Goal: Task Accomplishment & Management: Manage account settings

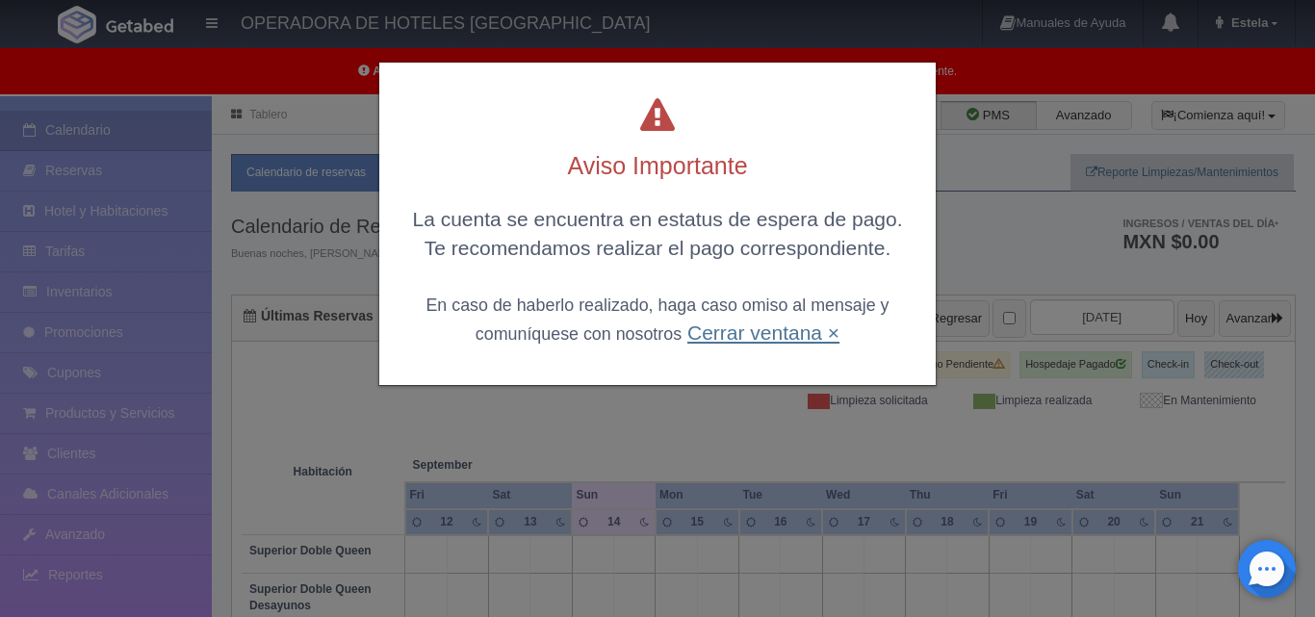
click at [782, 334] on link "Cerrar ventana ×" at bounding box center [763, 333] width 152 height 22
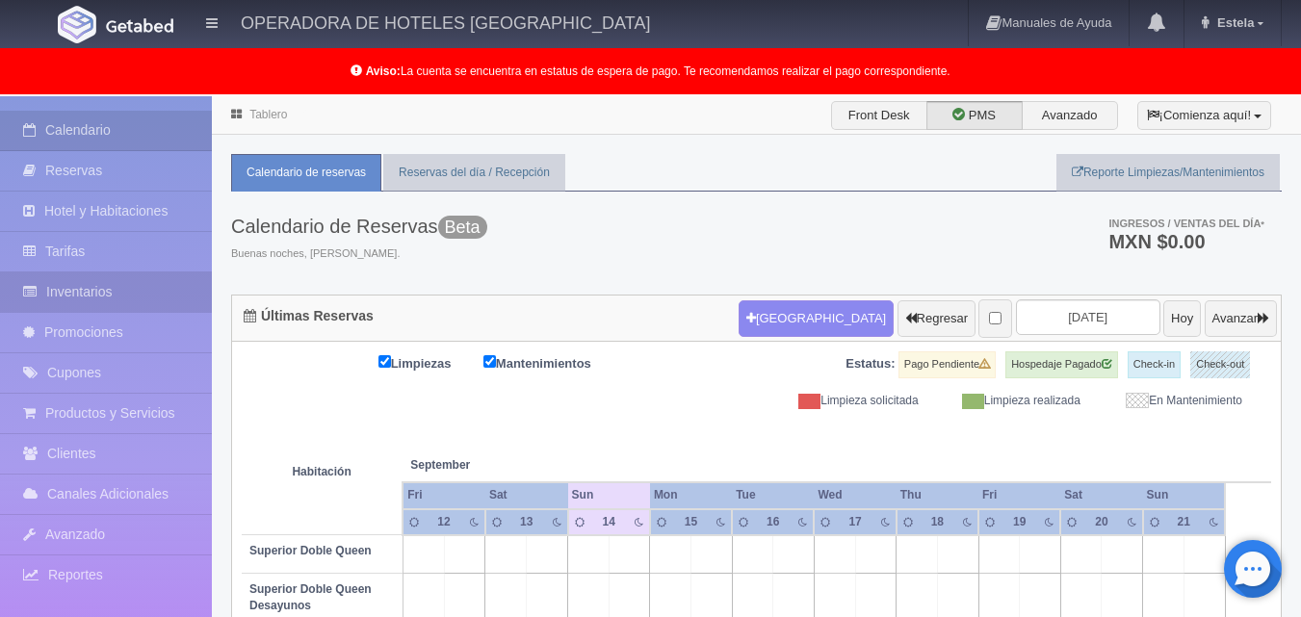
click at [98, 289] on link "Inventarios" at bounding box center [106, 291] width 212 height 39
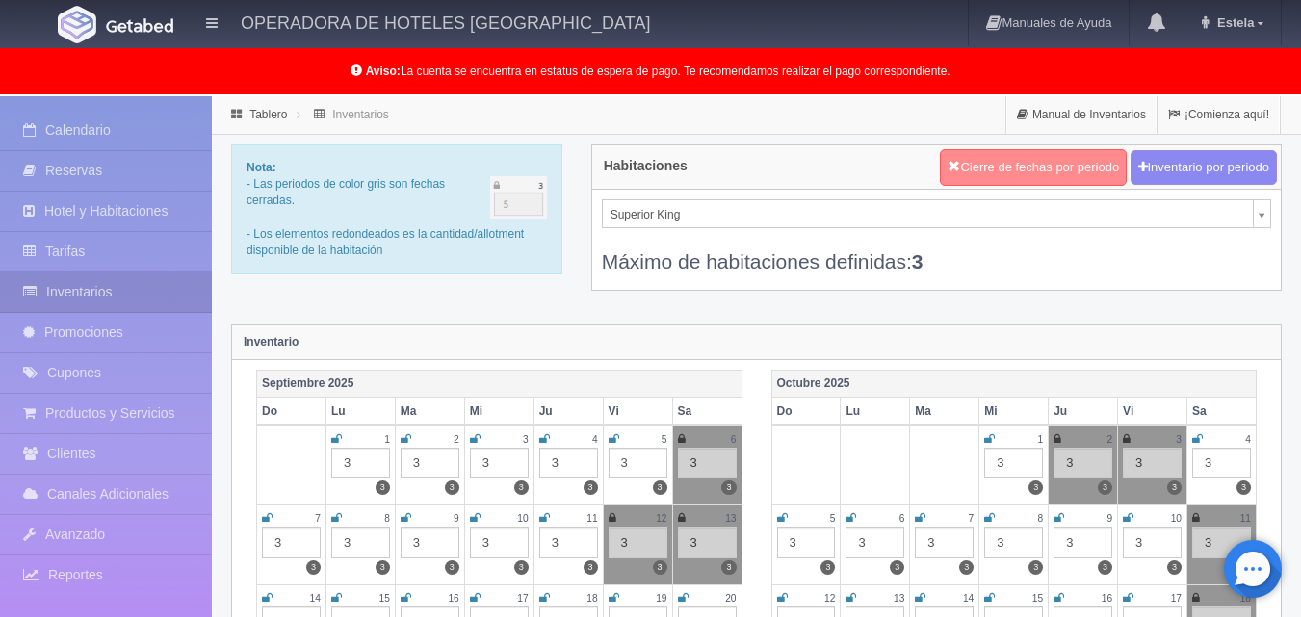
click at [970, 175] on button "Cierre de fechas por periodo" at bounding box center [1033, 167] width 187 height 37
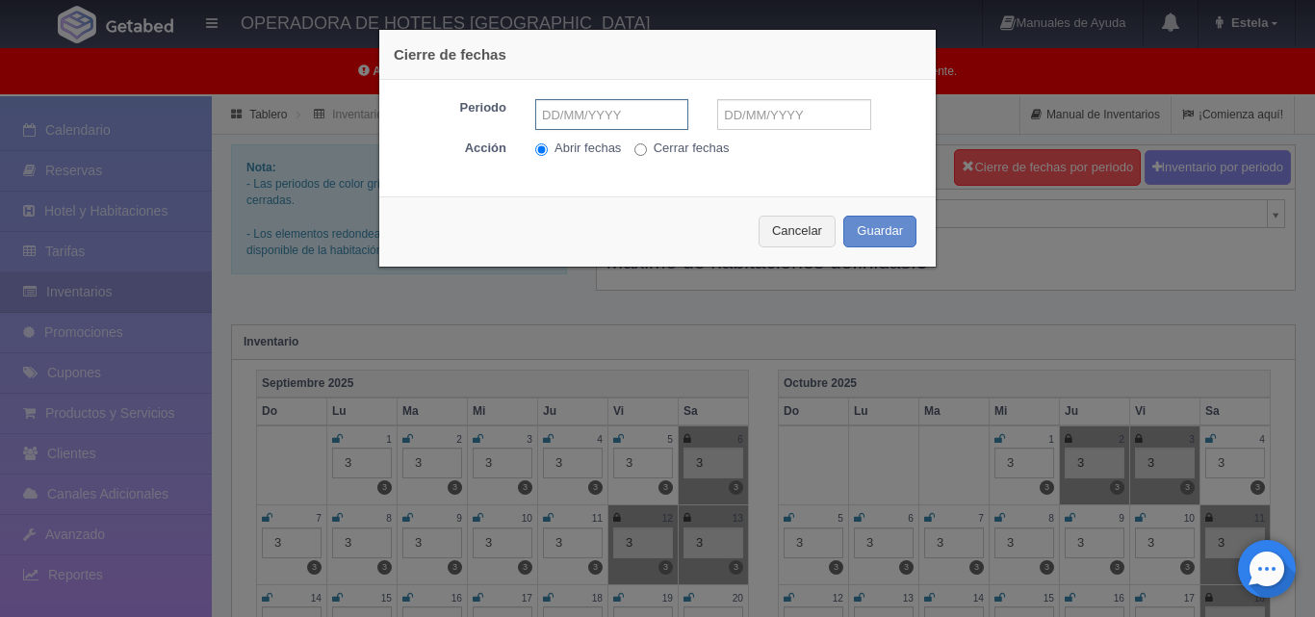
click at [587, 108] on input "text" at bounding box center [611, 114] width 153 height 31
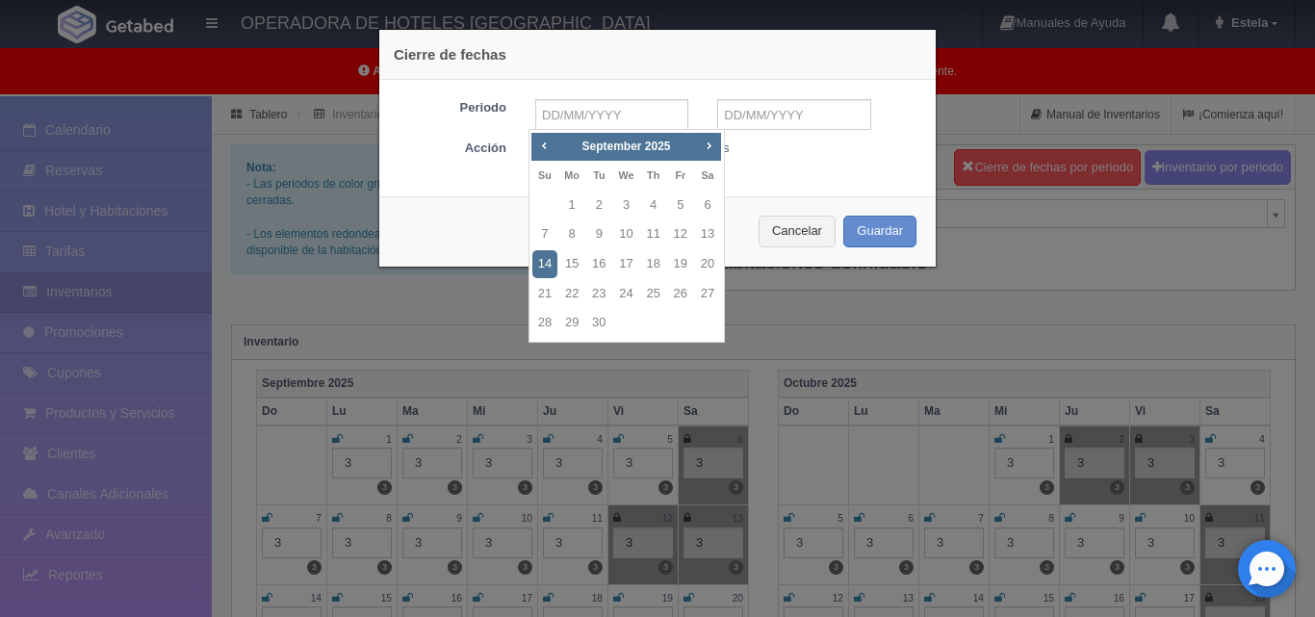
click at [673, 67] on div "Cierre de fechas" at bounding box center [657, 55] width 556 height 50
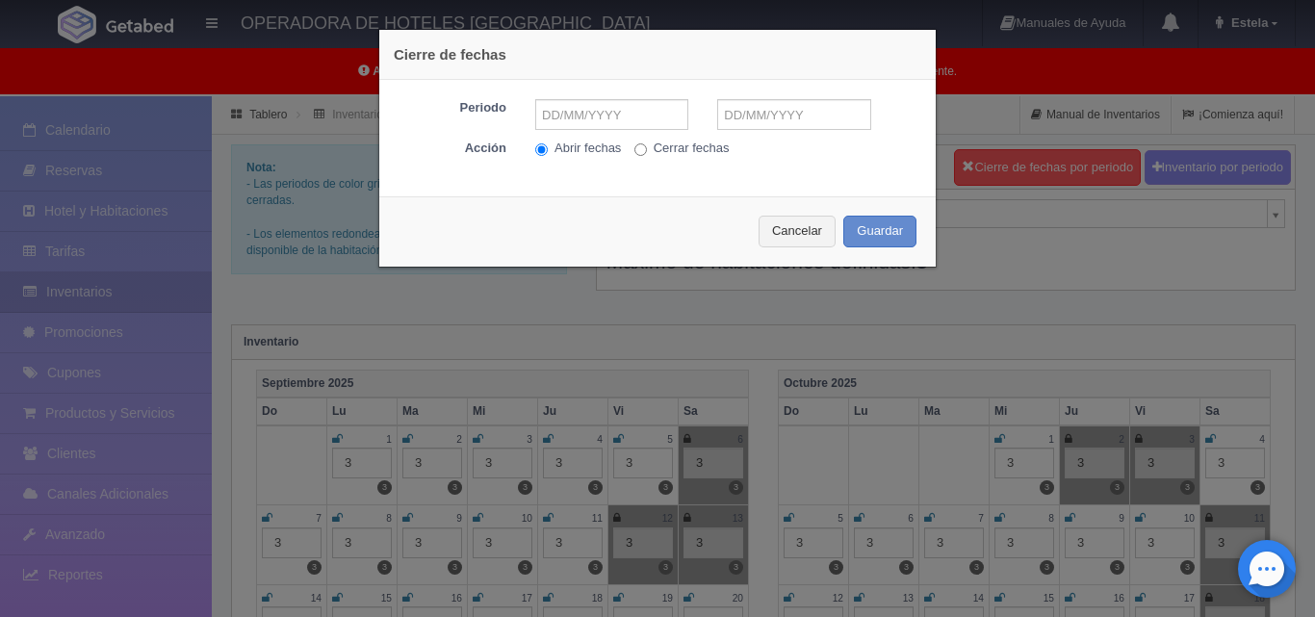
click at [681, 152] on label "Cerrar fechas" at bounding box center [681, 149] width 95 height 18
click at [647, 152] on input "Cerrar fechas" at bounding box center [640, 149] width 13 height 13
radio input "true"
click at [640, 108] on input "text" at bounding box center [611, 114] width 153 height 31
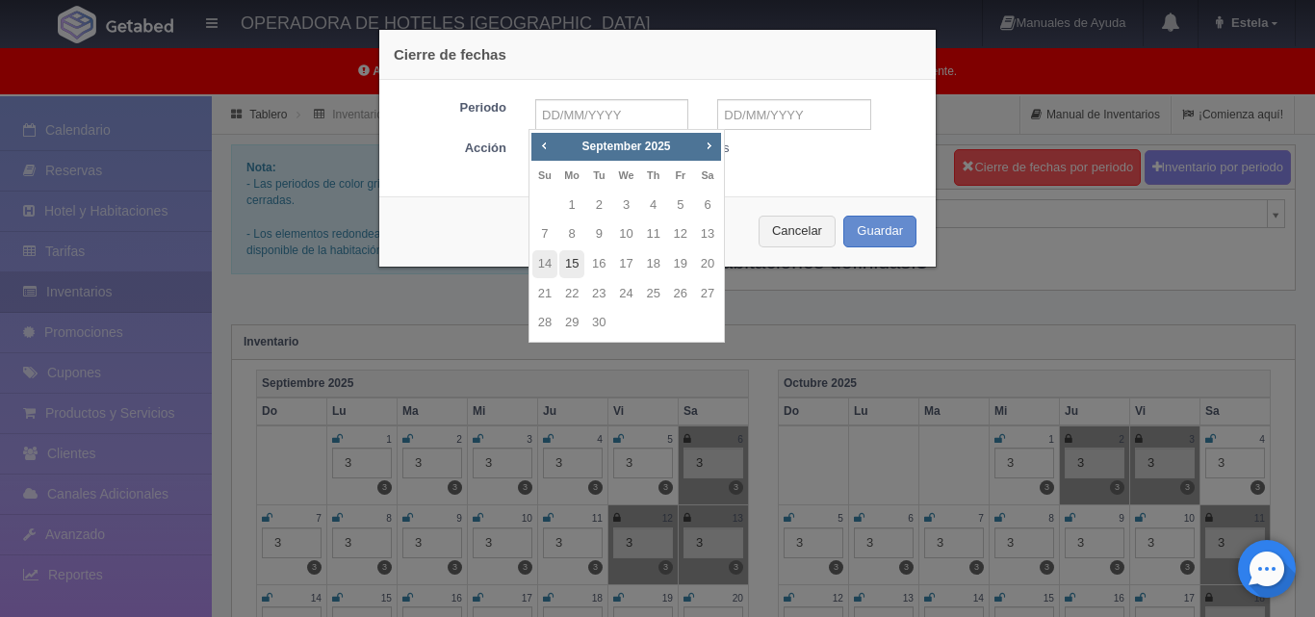
click at [573, 265] on link "15" at bounding box center [571, 264] width 25 height 28
type input "[DATE]"
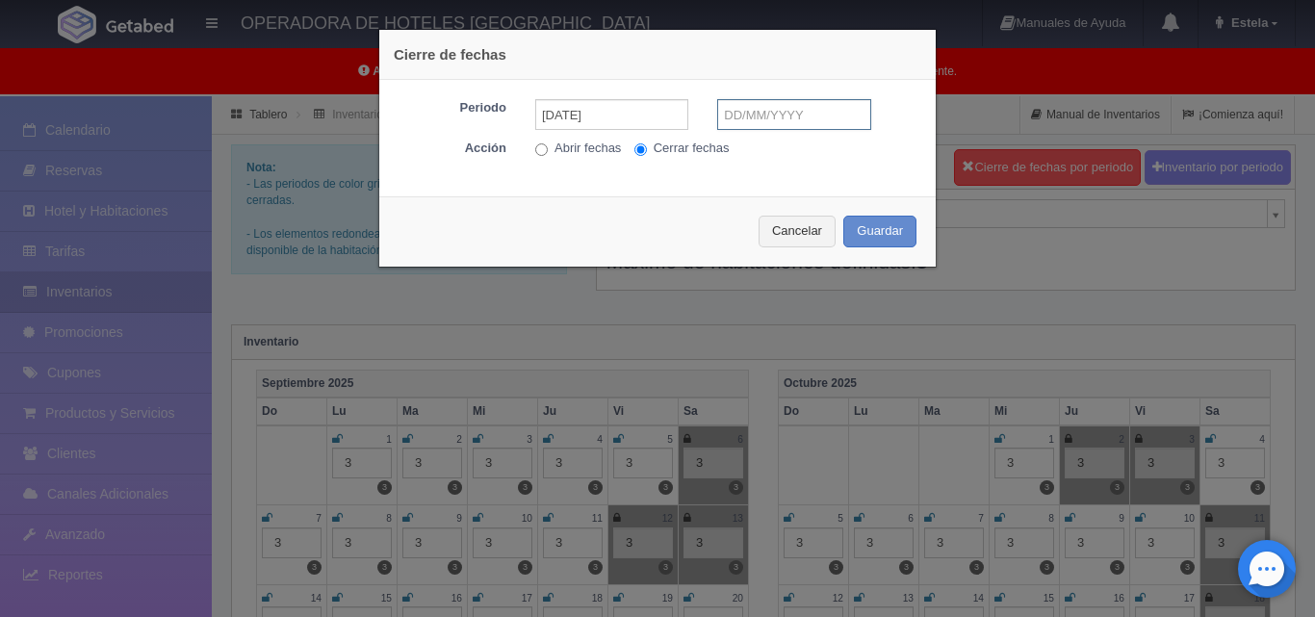
click at [810, 111] on input "text" at bounding box center [793, 114] width 153 height 31
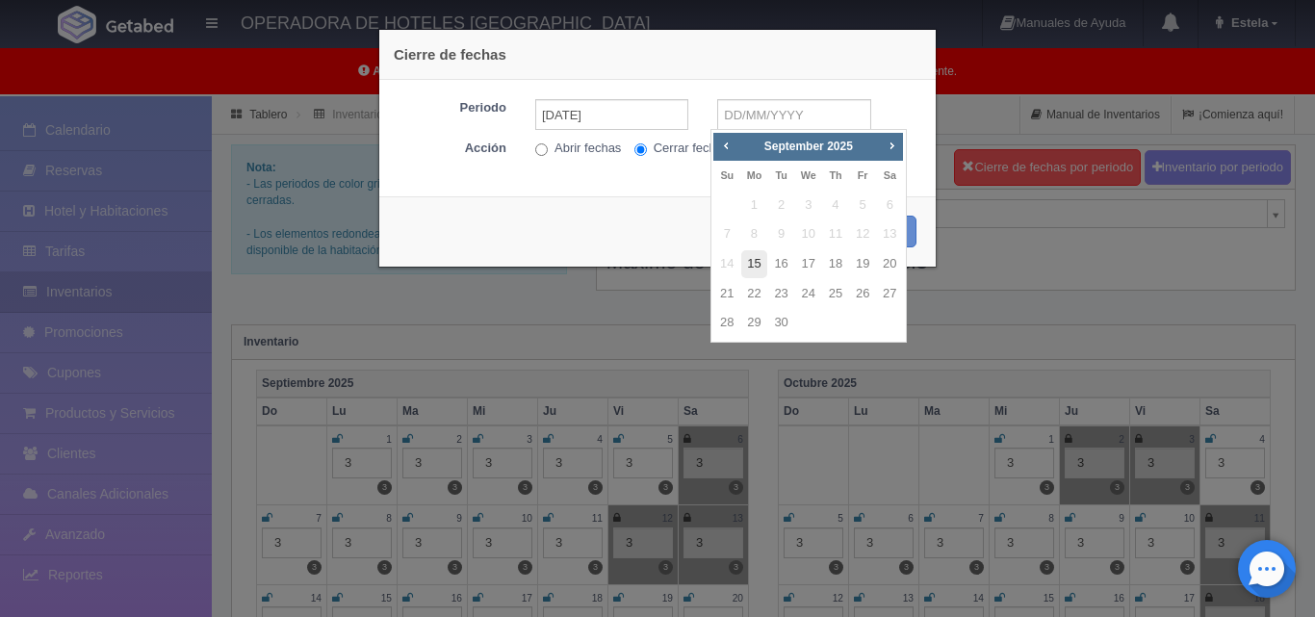
click at [752, 254] on link "15" at bounding box center [753, 264] width 25 height 28
type input "[DATE]"
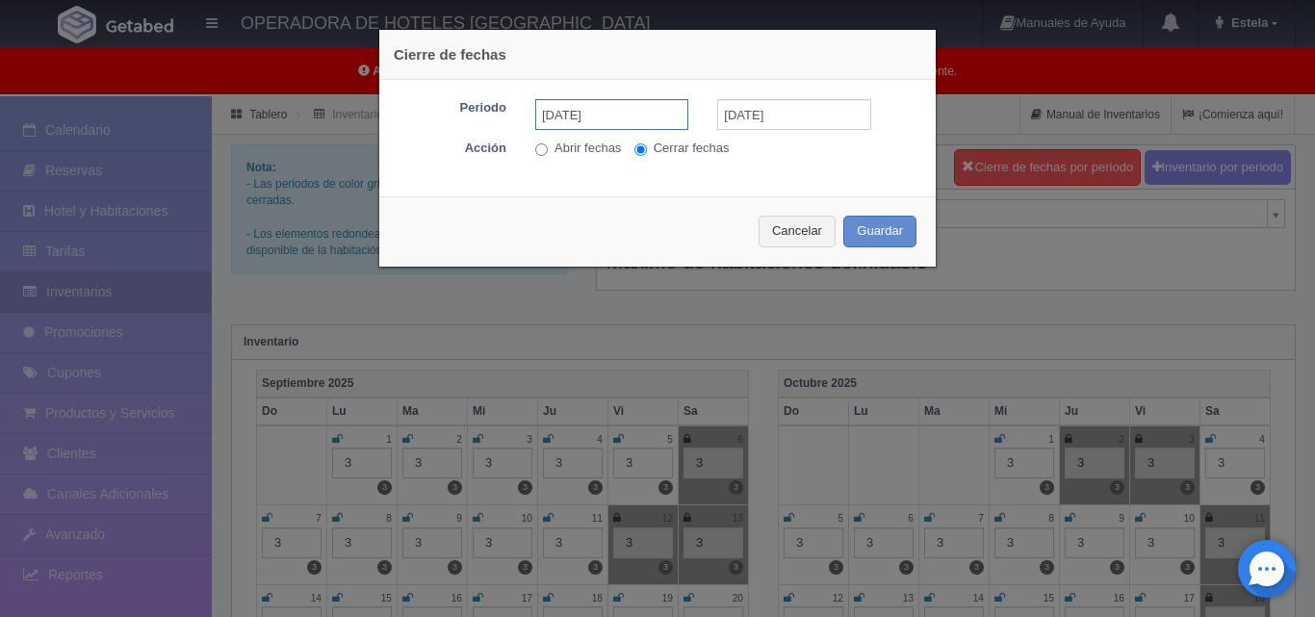
click at [629, 121] on input "[DATE]" at bounding box center [611, 114] width 153 height 31
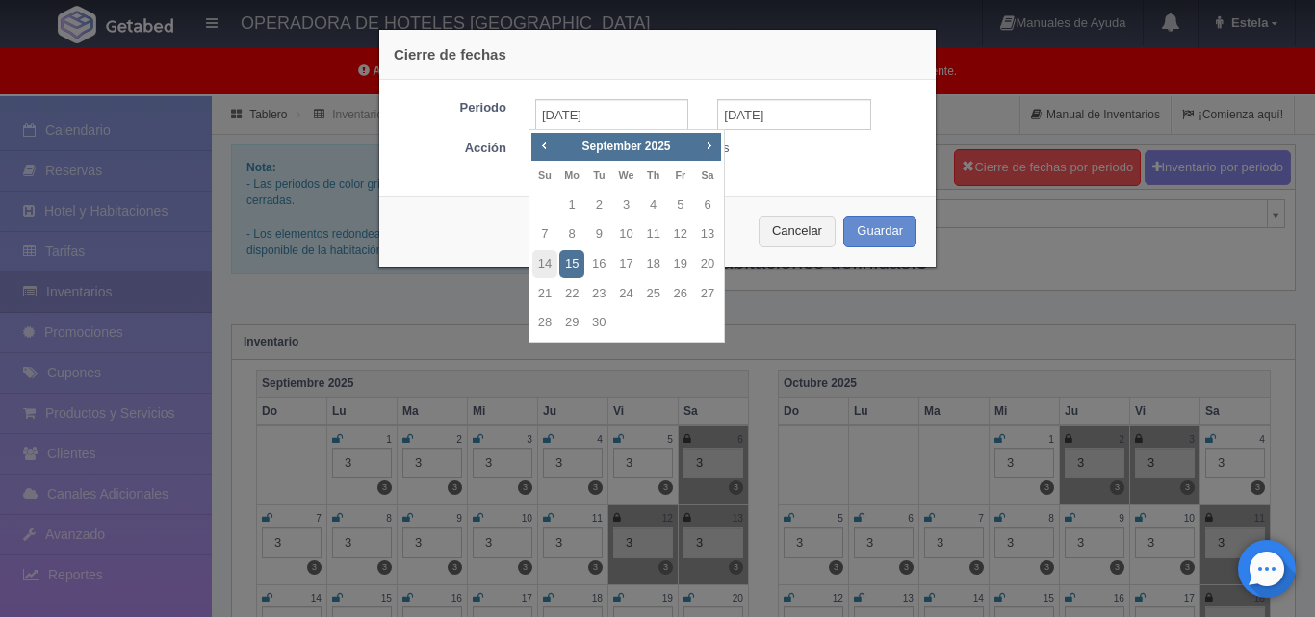
click at [561, 262] on link "15" at bounding box center [571, 264] width 25 height 28
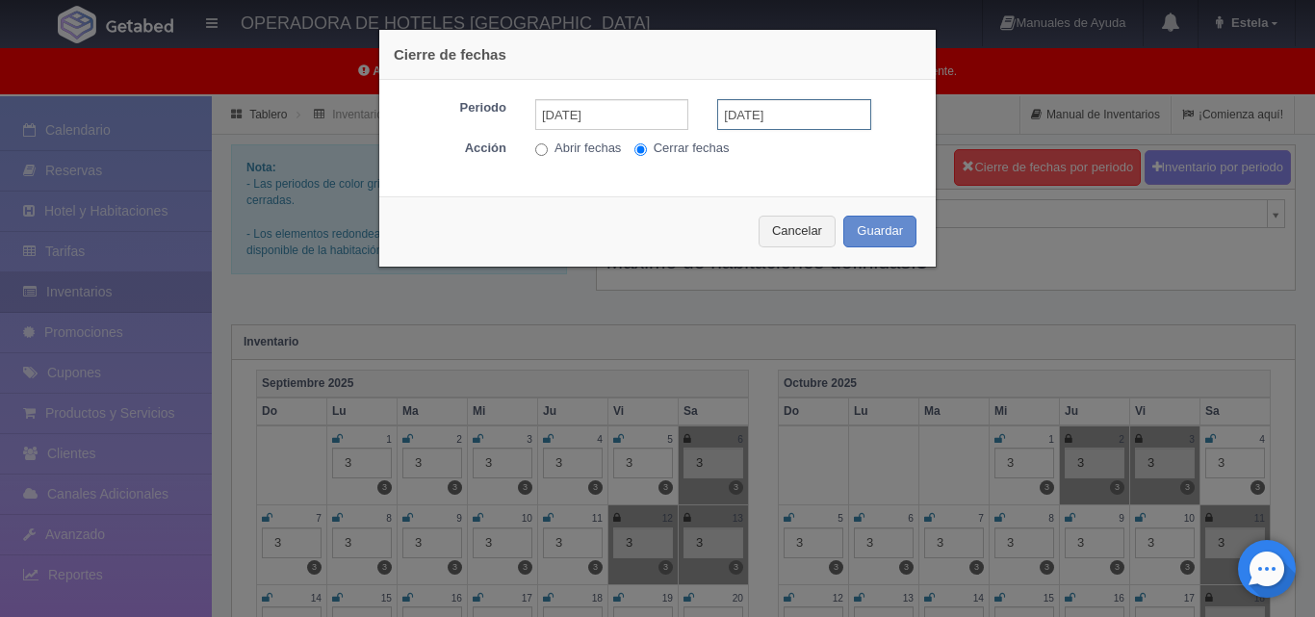
click at [749, 108] on input "[DATE]" at bounding box center [793, 114] width 153 height 31
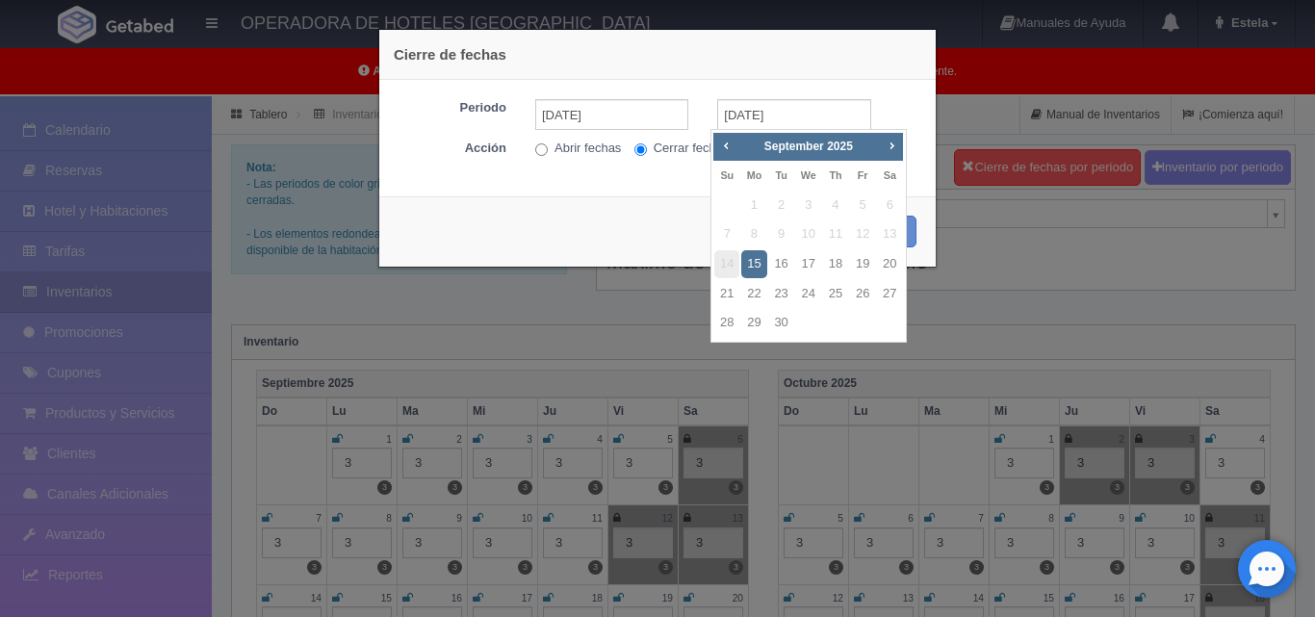
click at [732, 254] on span "14" at bounding box center [726, 264] width 25 height 28
click at [570, 148] on label "Abrir fechas" at bounding box center [578, 149] width 86 height 18
click at [548, 148] on input "Abrir fechas" at bounding box center [541, 149] width 13 height 13
radio input "true"
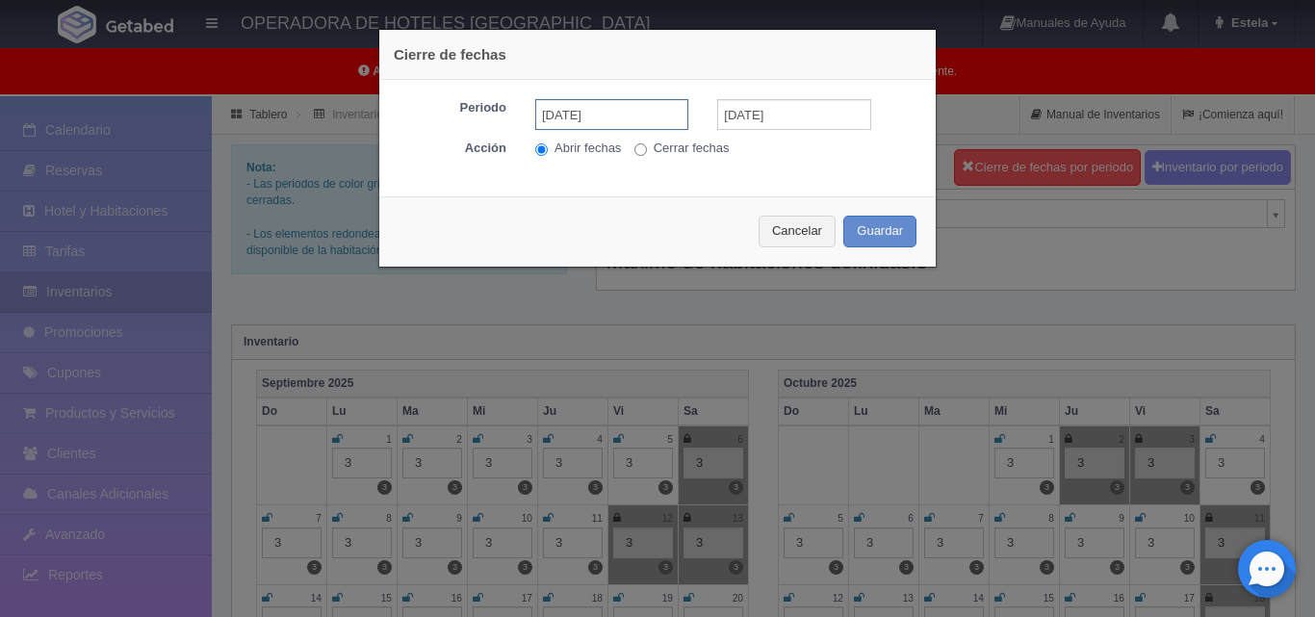
drag, startPoint x: 615, startPoint y: 113, endPoint x: 464, endPoint y: 101, distance: 151.6
click at [462, 103] on div "Periodo [DATE] [DATE]" at bounding box center [657, 114] width 547 height 31
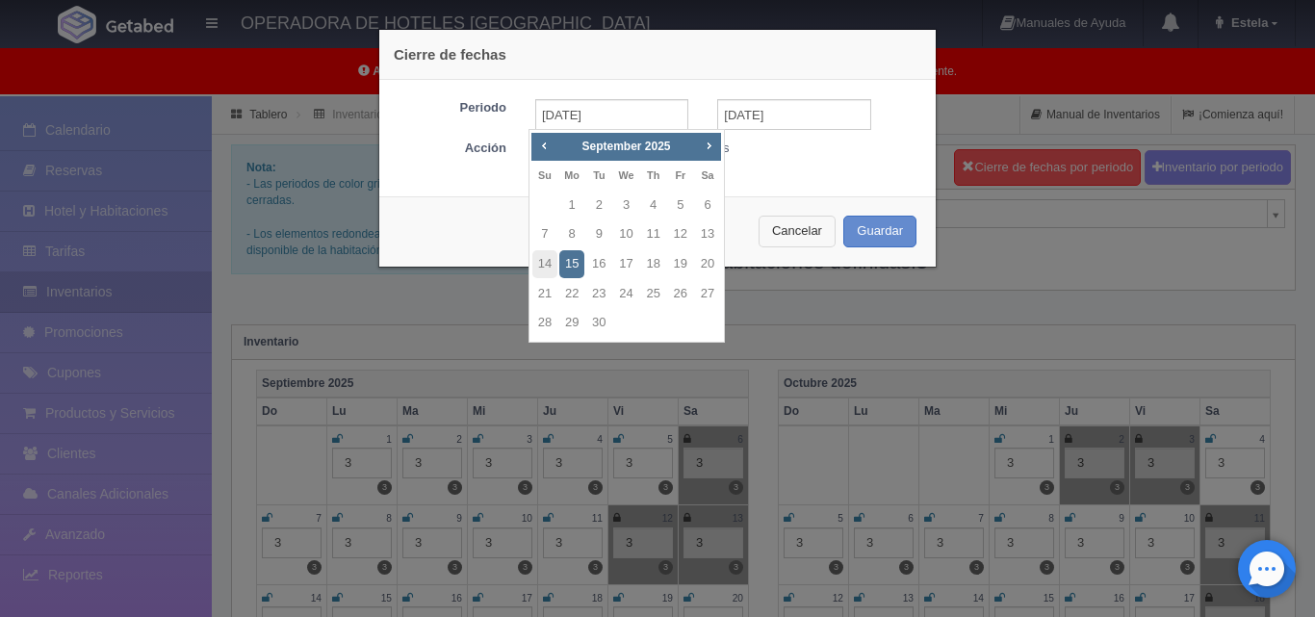
click at [792, 231] on button "Cancelar" at bounding box center [797, 232] width 77 height 32
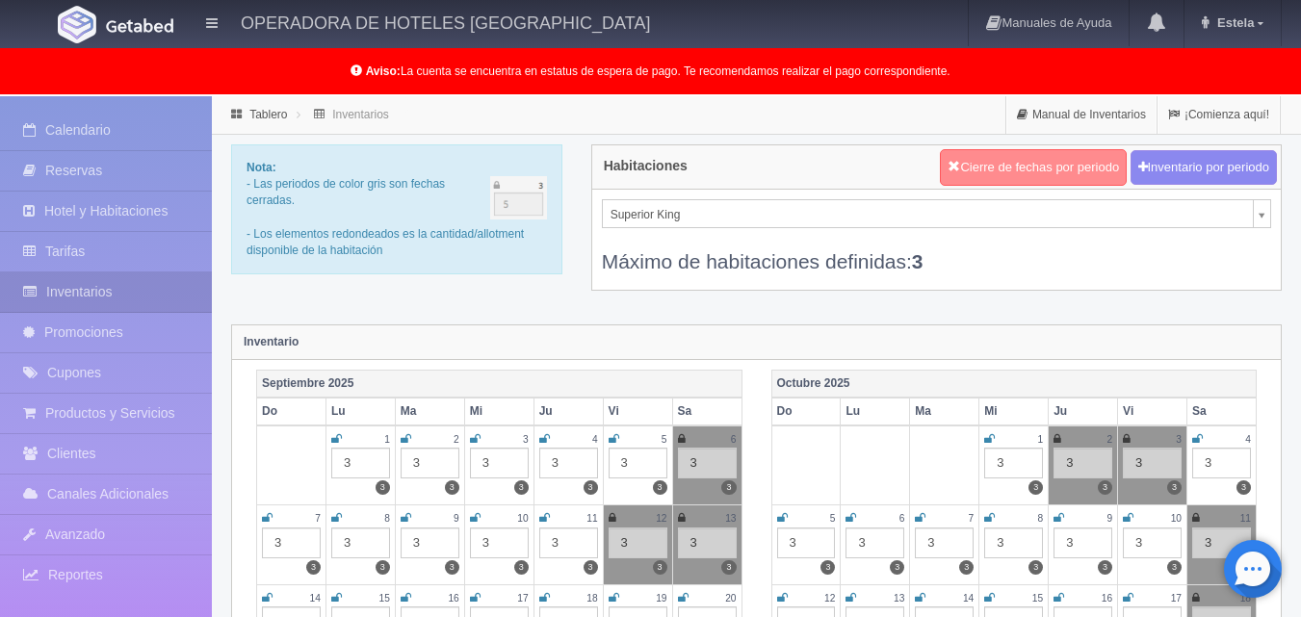
click at [1016, 169] on button "Cierre de fechas por periodo" at bounding box center [1033, 167] width 187 height 37
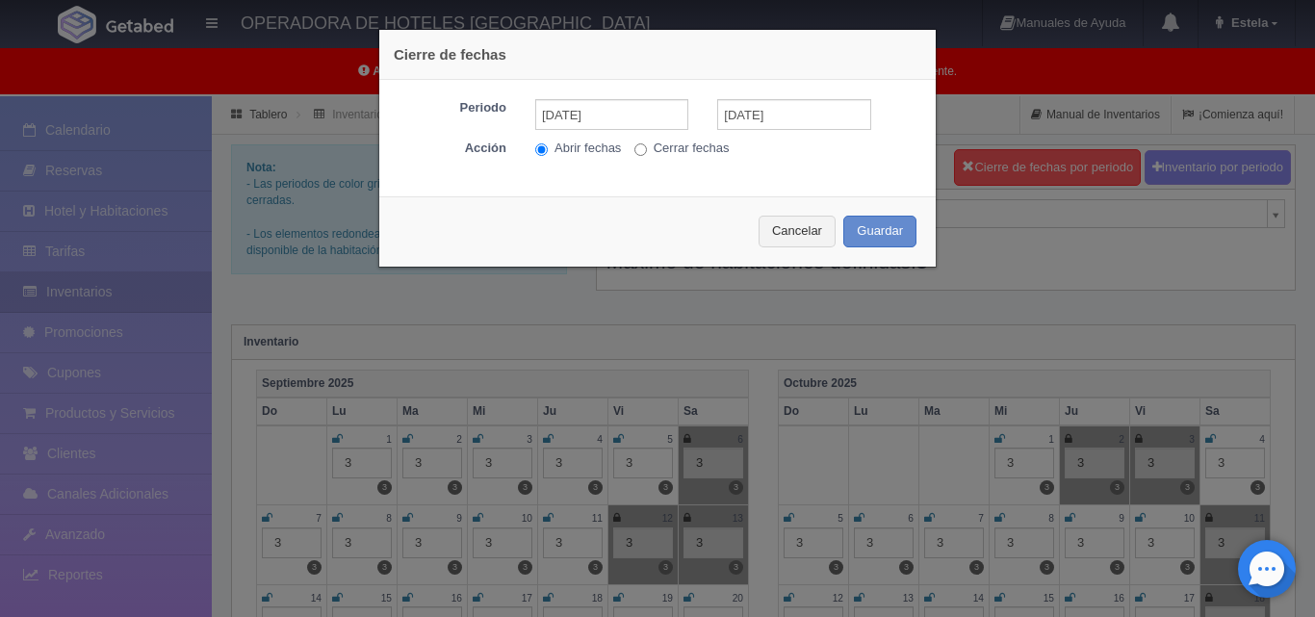
click at [535, 149] on input "Abrir fechas" at bounding box center [541, 149] width 13 height 13
click at [667, 150] on label "Cerrar fechas" at bounding box center [681, 149] width 95 height 18
click at [647, 150] on input "Cerrar fechas" at bounding box center [640, 149] width 13 height 13
radio input "true"
click at [790, 233] on button "Cancelar" at bounding box center [797, 232] width 77 height 32
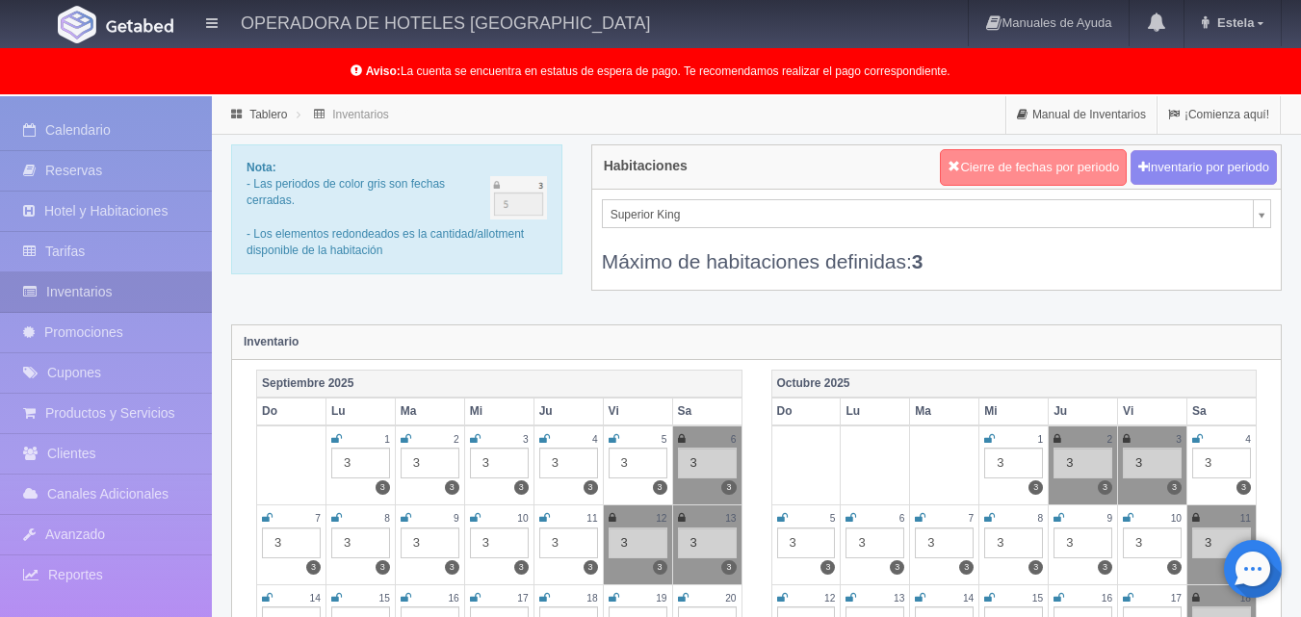
click at [999, 176] on button "Cierre de fechas por periodo" at bounding box center [1033, 167] width 187 height 37
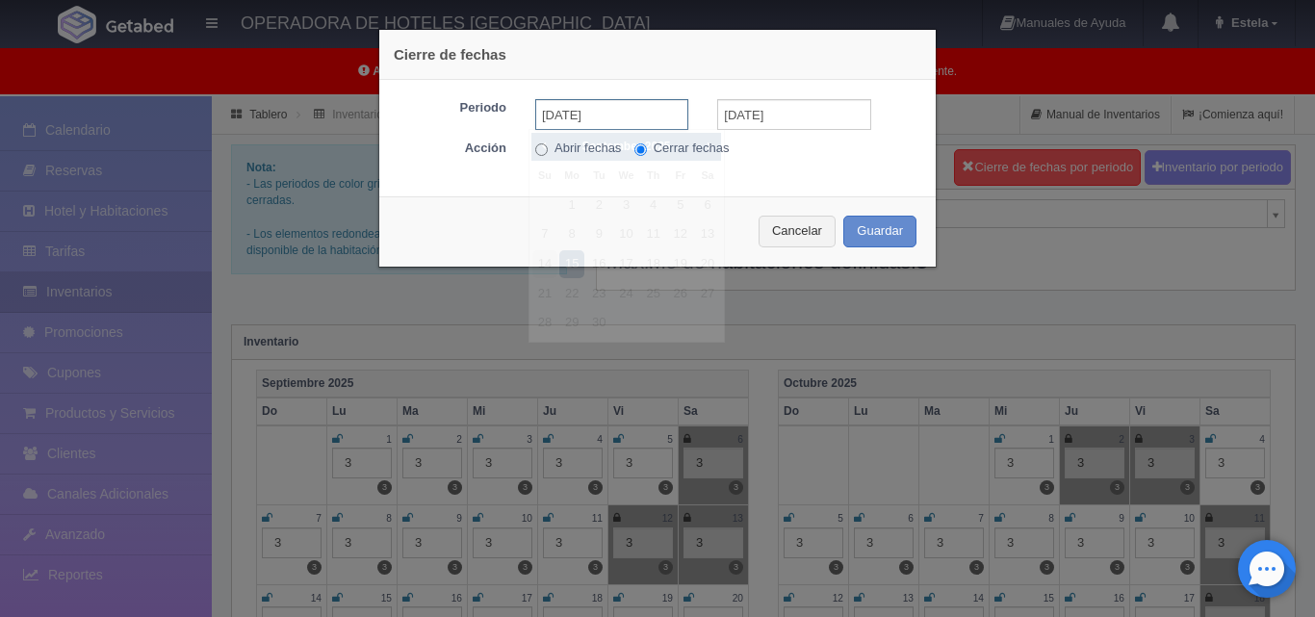
click at [640, 107] on input "[DATE]" at bounding box center [611, 114] width 153 height 31
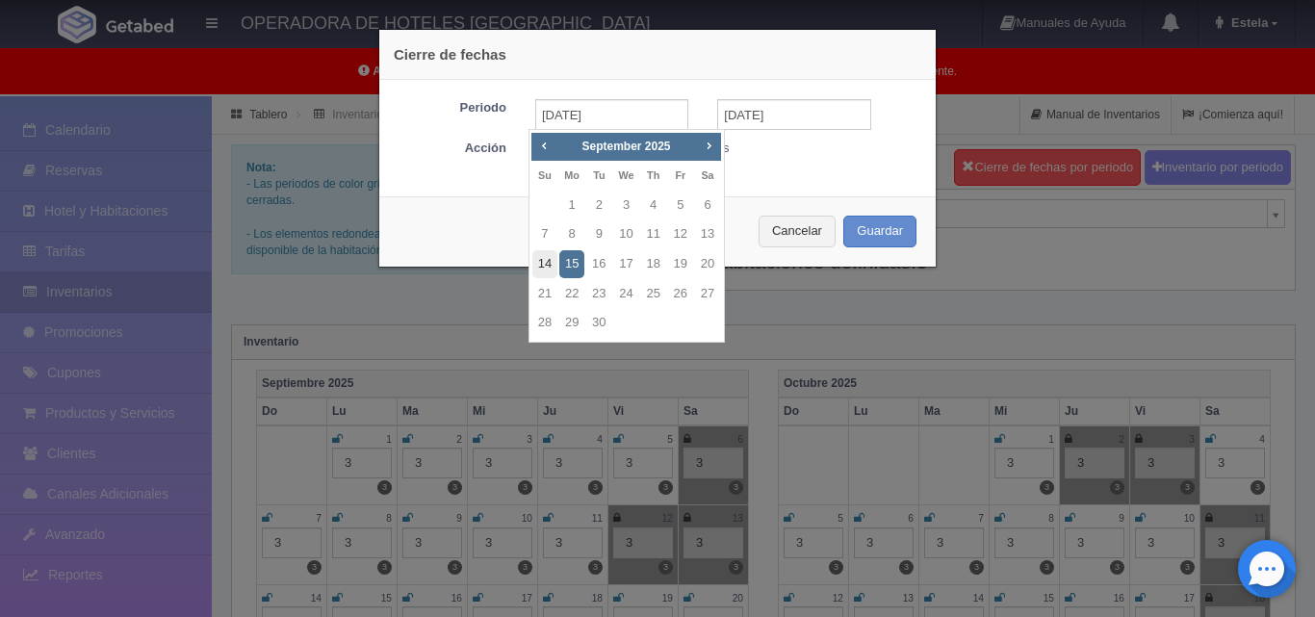
click at [554, 265] on link "14" at bounding box center [544, 264] width 25 height 28
type input "[DATE]"
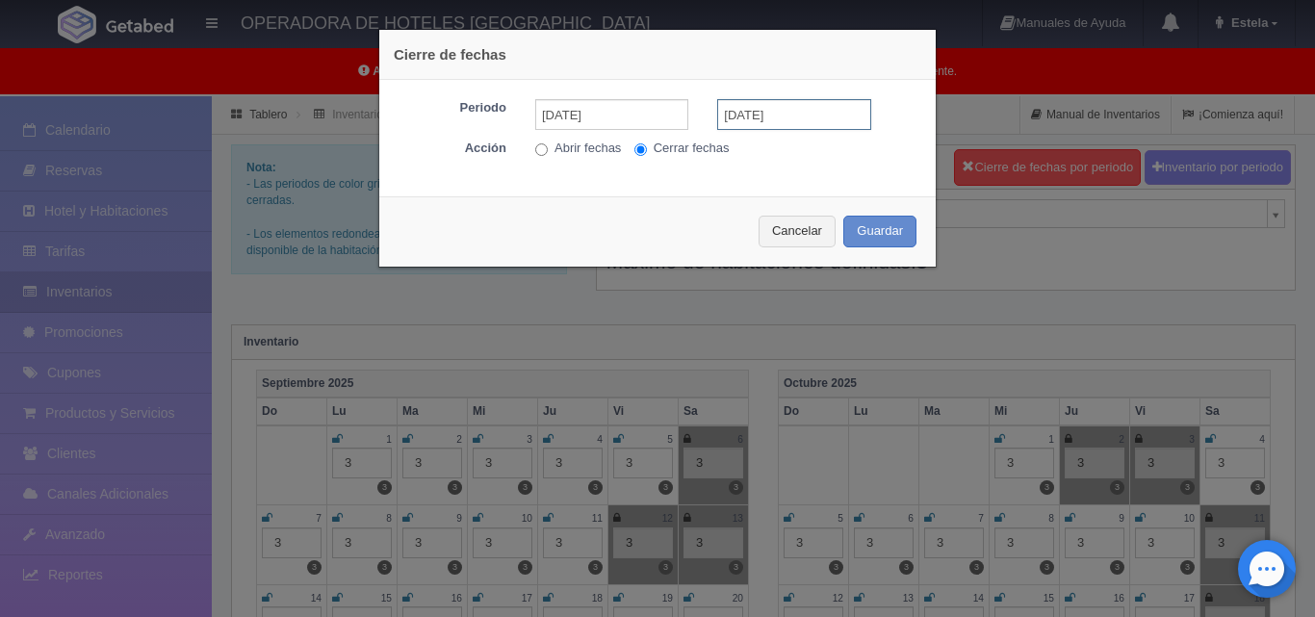
click at [743, 111] on input "[DATE]" at bounding box center [793, 114] width 153 height 31
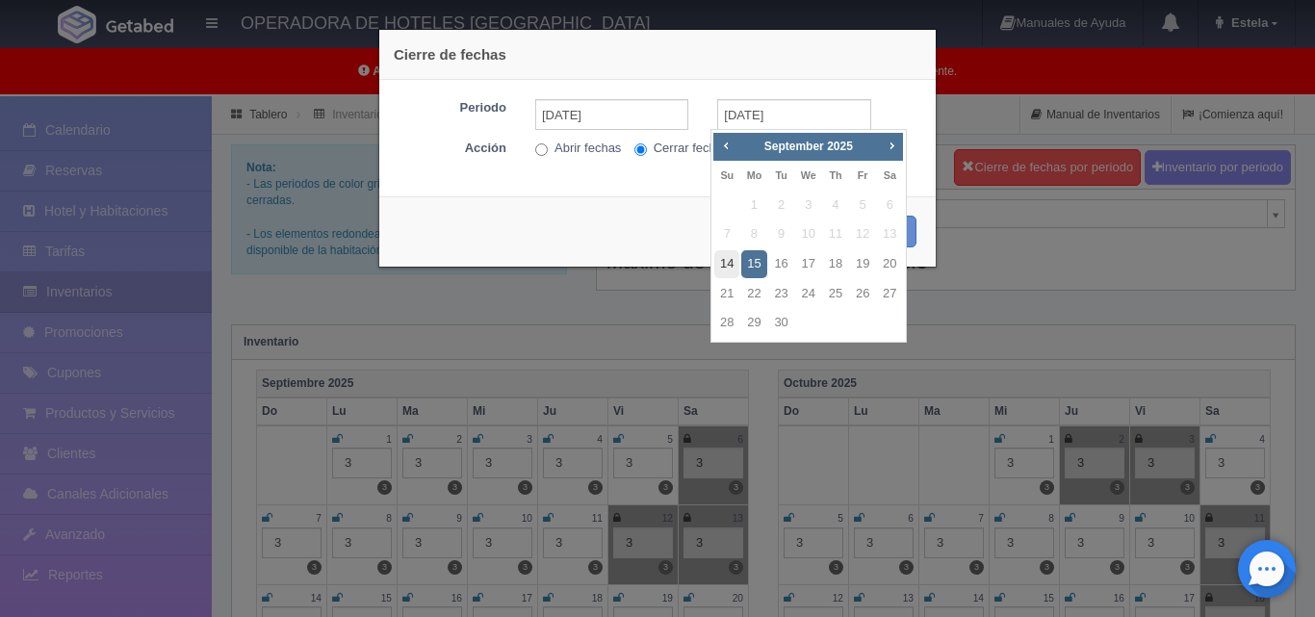
click at [730, 268] on link "14" at bounding box center [726, 264] width 25 height 28
type input "[DATE]"
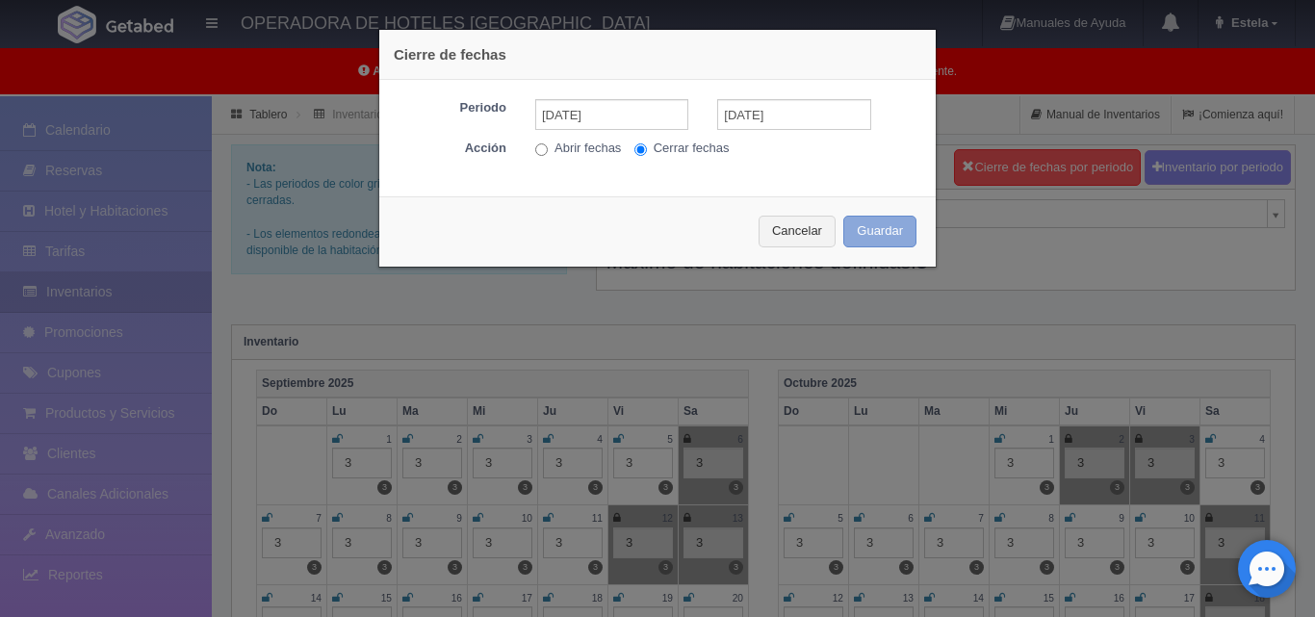
click at [878, 230] on button "Guardar" at bounding box center [879, 232] width 73 height 32
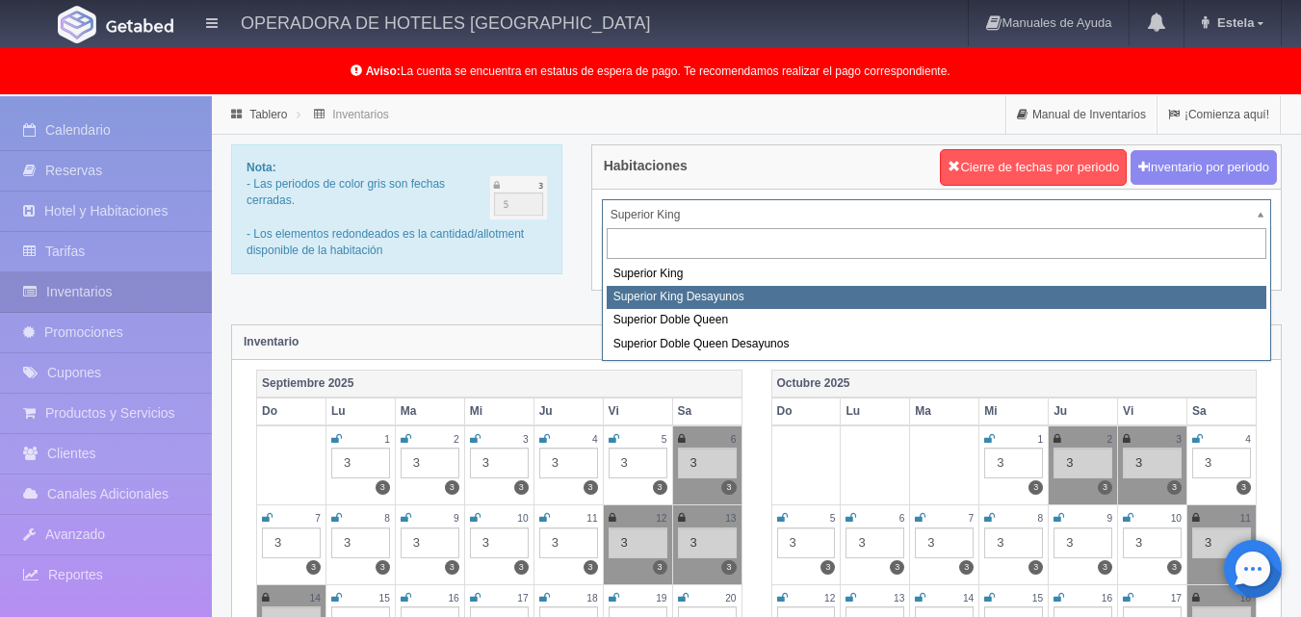
select select "2000"
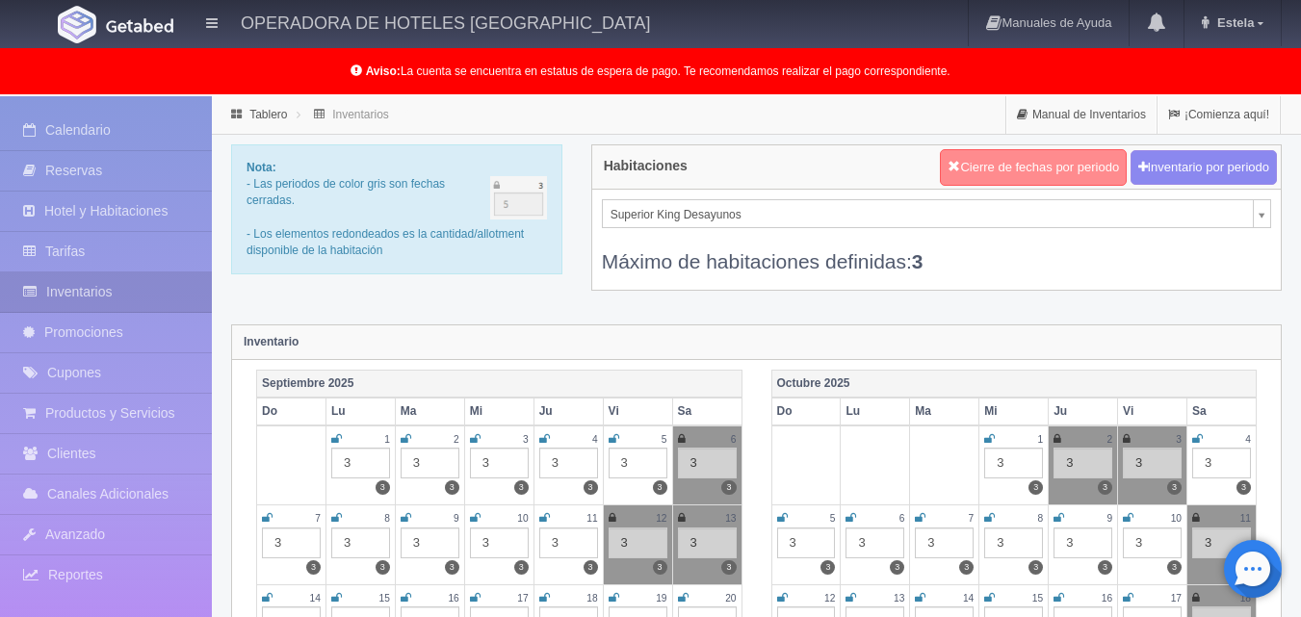
click at [950, 164] on icon "button" at bounding box center [953, 165] width 13 height 13
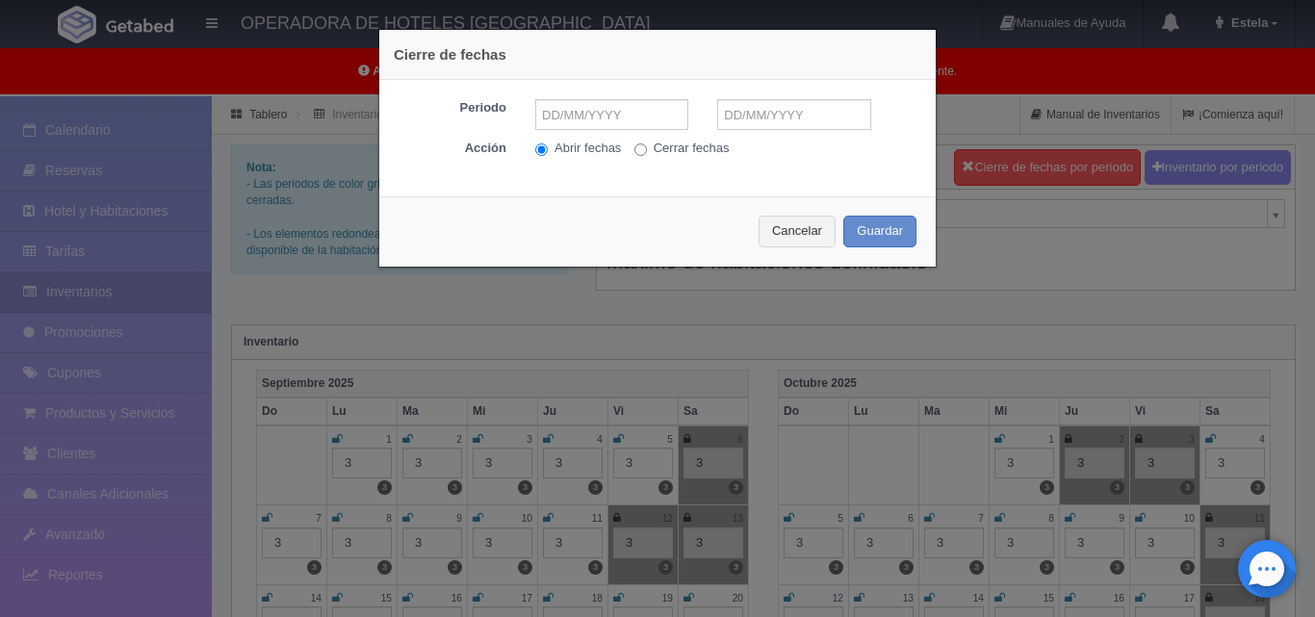
click at [660, 149] on label "Cerrar fechas" at bounding box center [681, 149] width 95 height 18
click at [647, 149] on input "Cerrar fechas" at bounding box center [640, 149] width 13 height 13
radio input "true"
click at [577, 118] on input "text" at bounding box center [611, 114] width 153 height 31
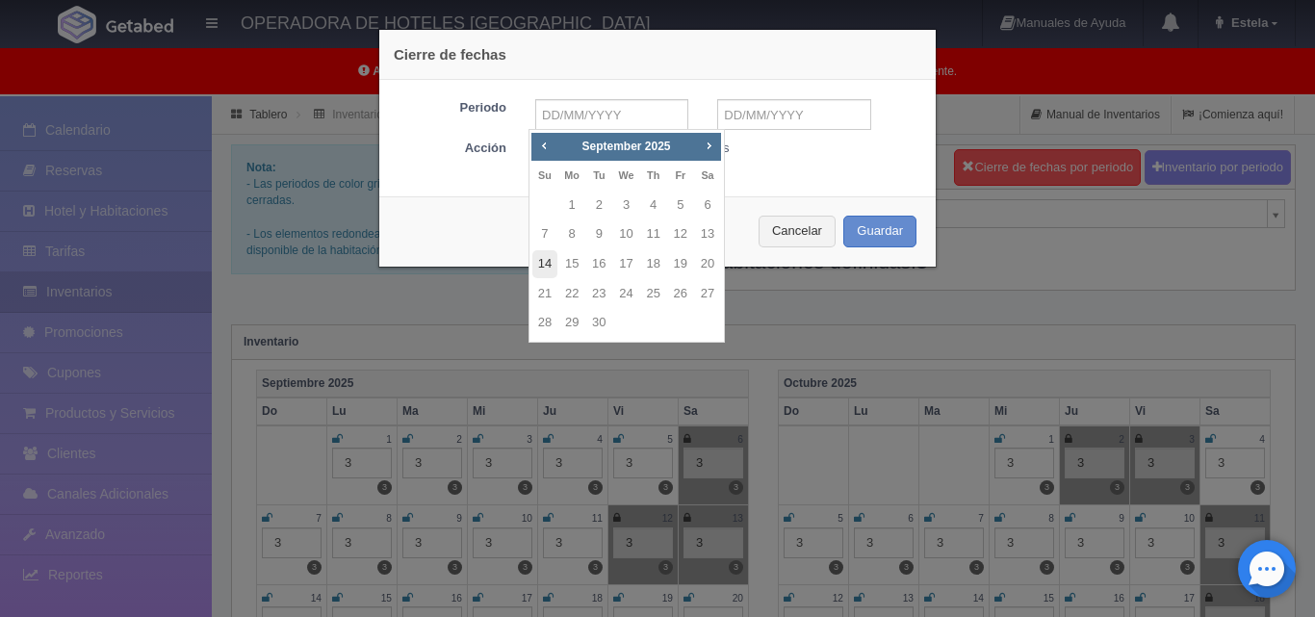
click at [538, 262] on link "14" at bounding box center [544, 264] width 25 height 28
type input "[DATE]"
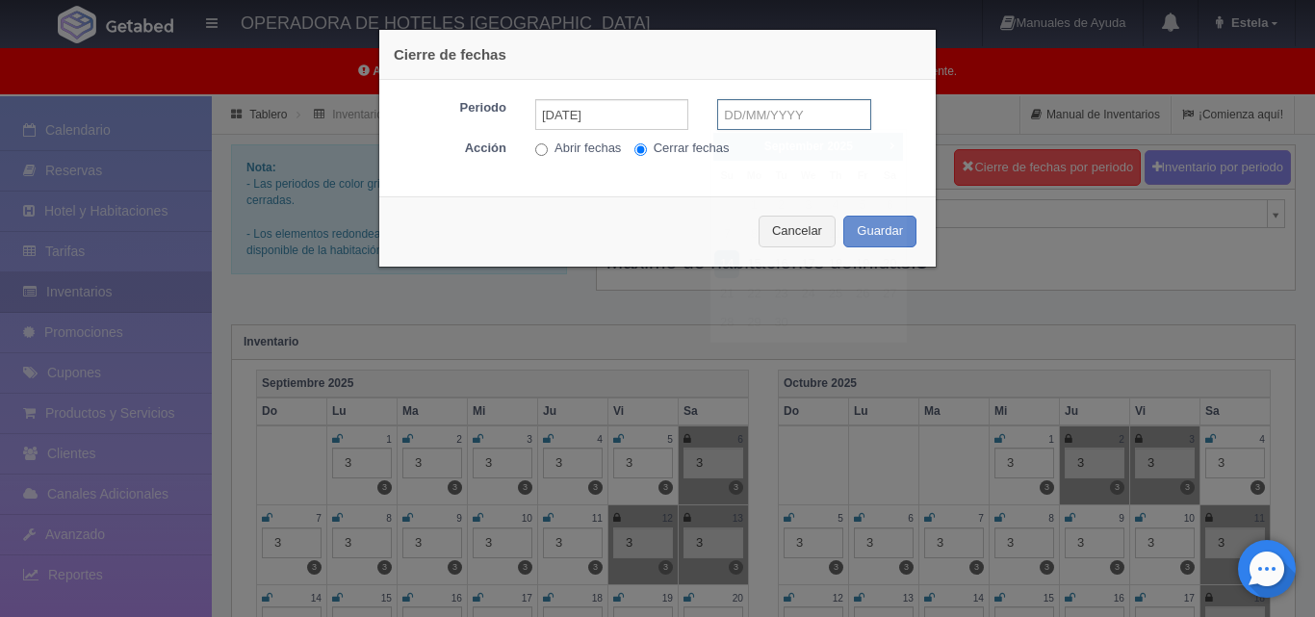
click at [812, 119] on input "text" at bounding box center [793, 114] width 153 height 31
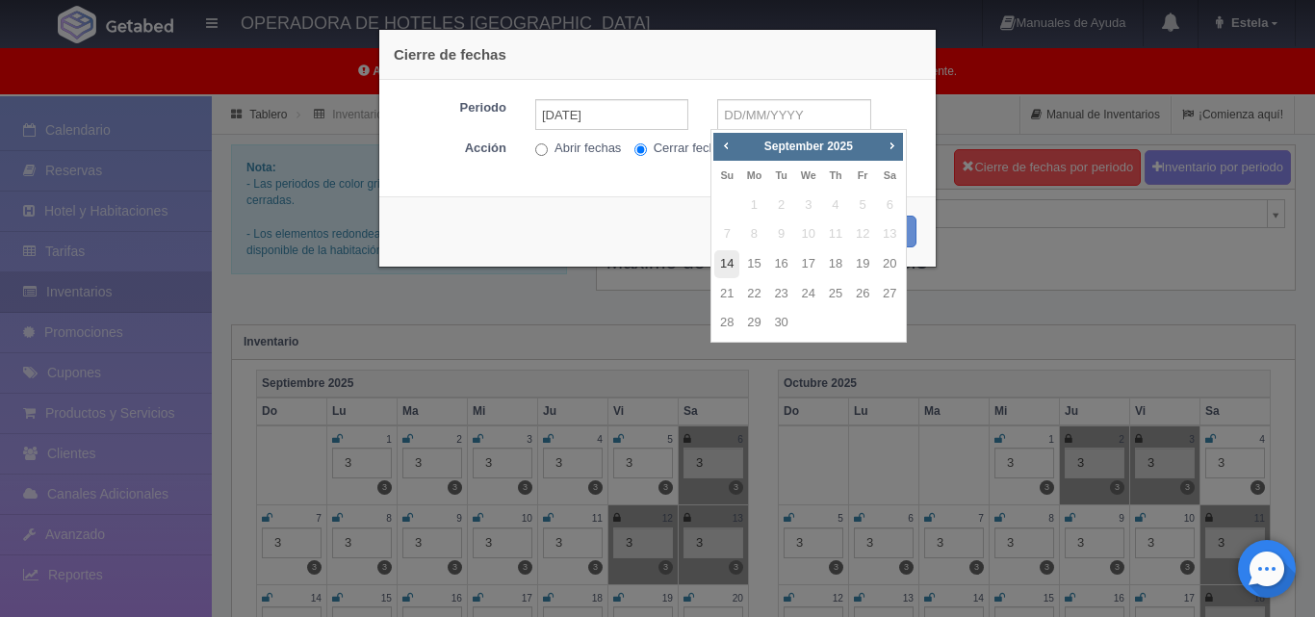
click at [719, 267] on link "14" at bounding box center [726, 264] width 25 height 28
type input "[DATE]"
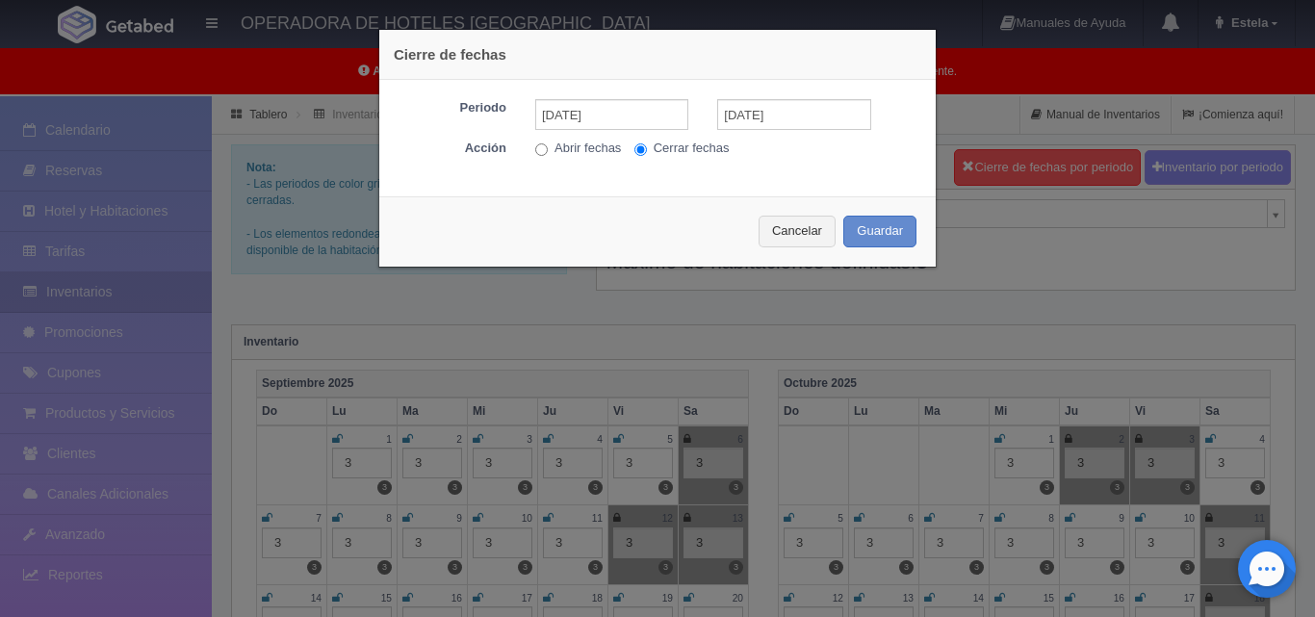
click at [887, 212] on div "Cancelar Guardar" at bounding box center [657, 231] width 556 height 70
click at [880, 226] on button "Guardar" at bounding box center [879, 232] width 73 height 32
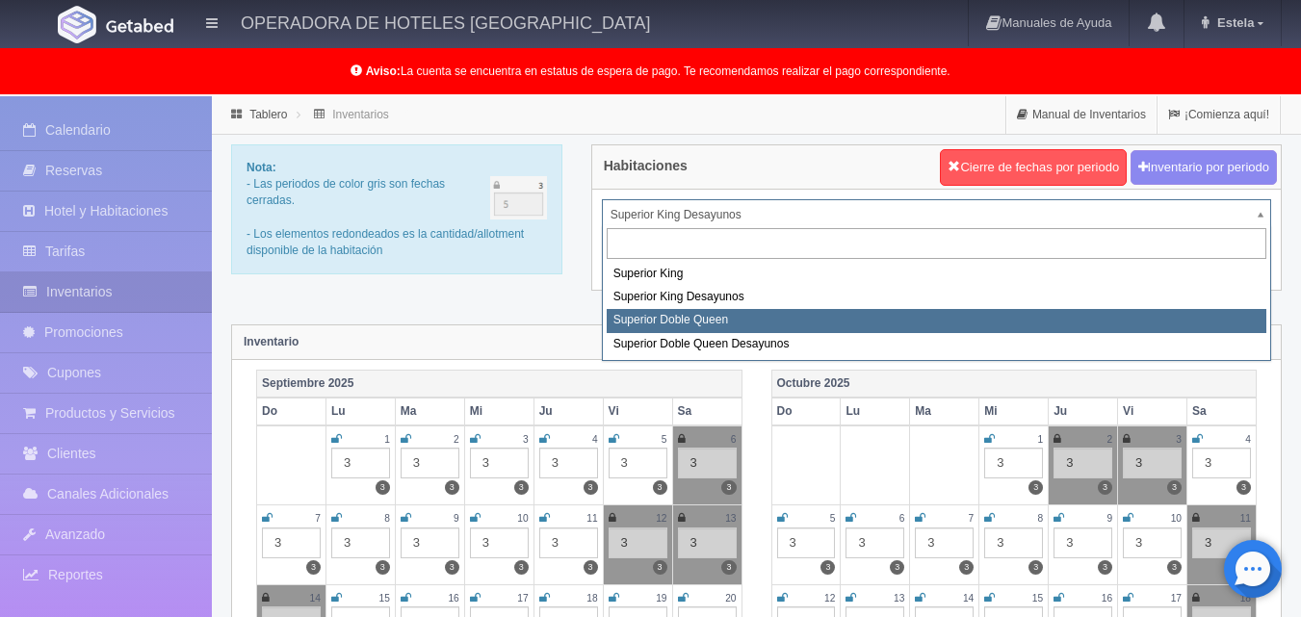
select select "2001"
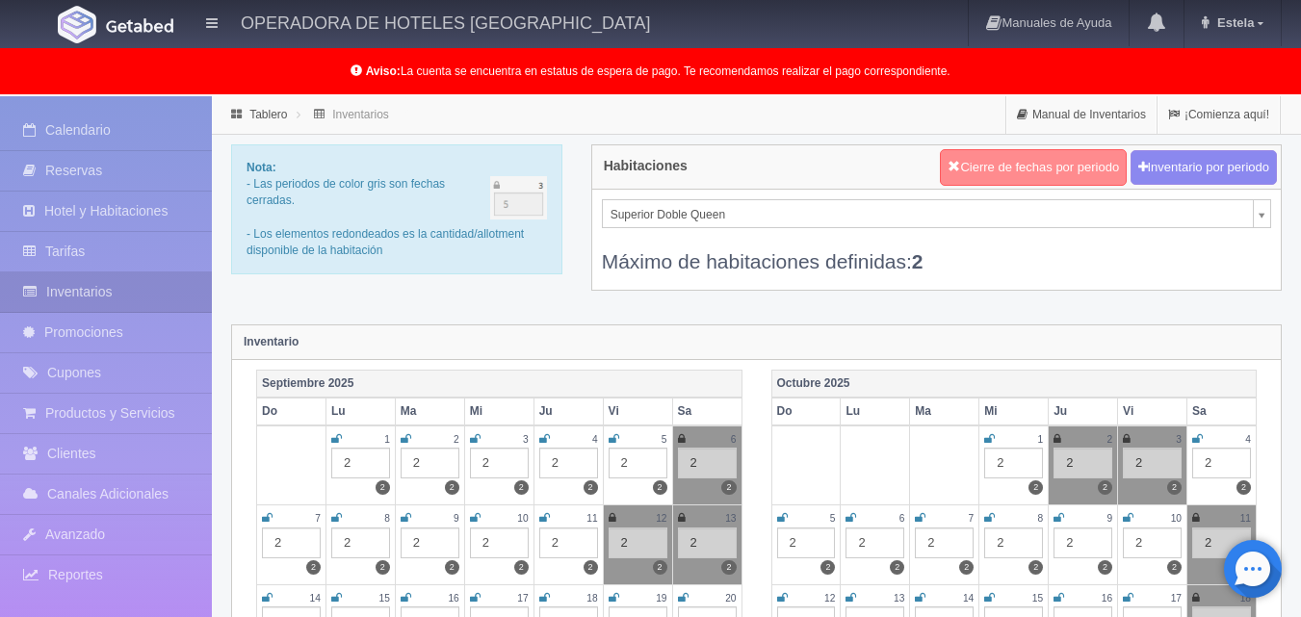
click at [948, 171] on icon "button" at bounding box center [953, 165] width 13 height 13
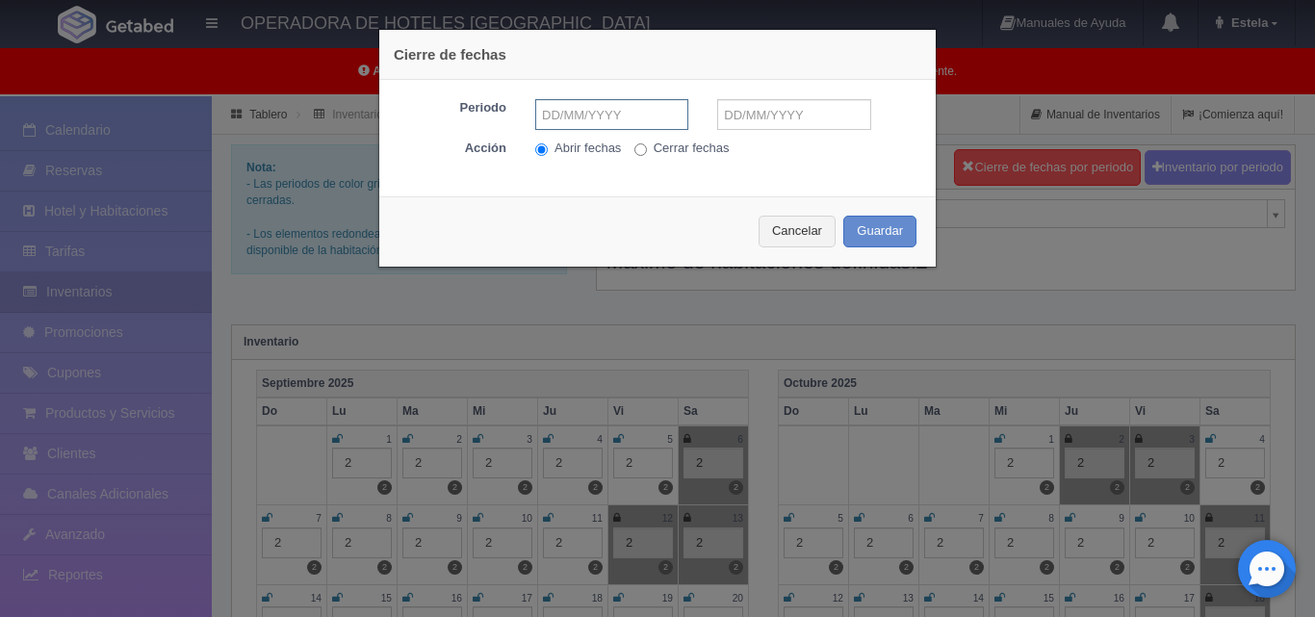
click at [618, 128] on input "text" at bounding box center [611, 114] width 153 height 31
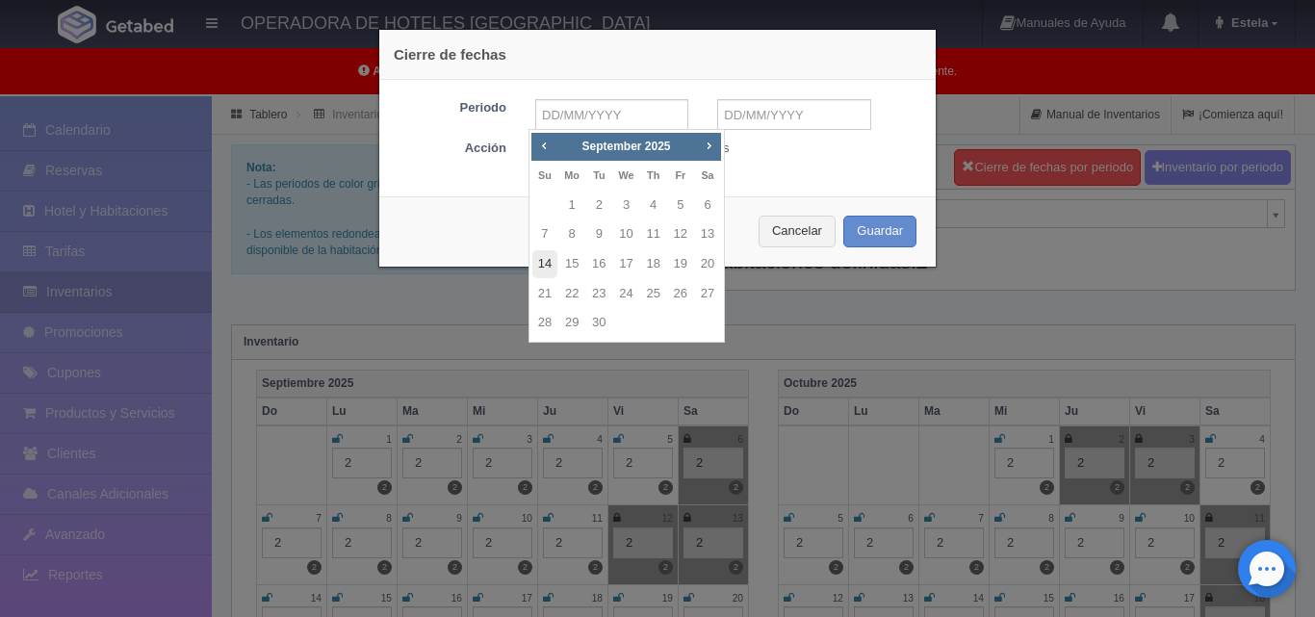
click at [550, 265] on link "14" at bounding box center [544, 264] width 25 height 28
type input "[DATE]"
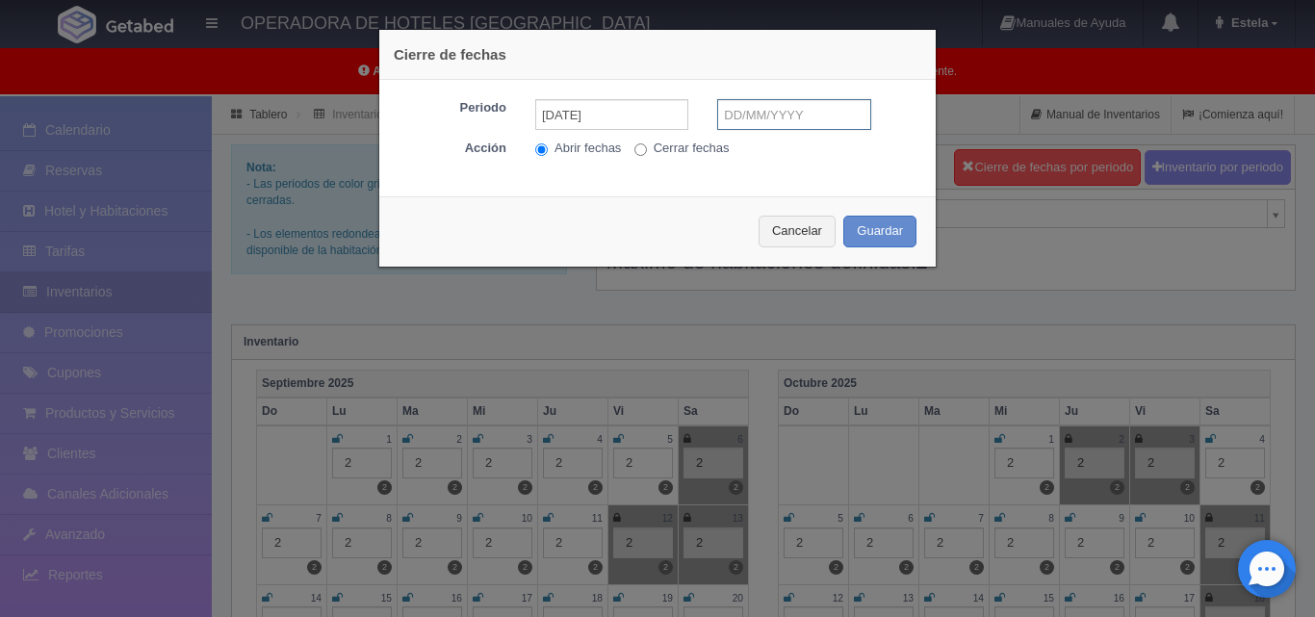
click at [822, 117] on input "text" at bounding box center [793, 114] width 153 height 31
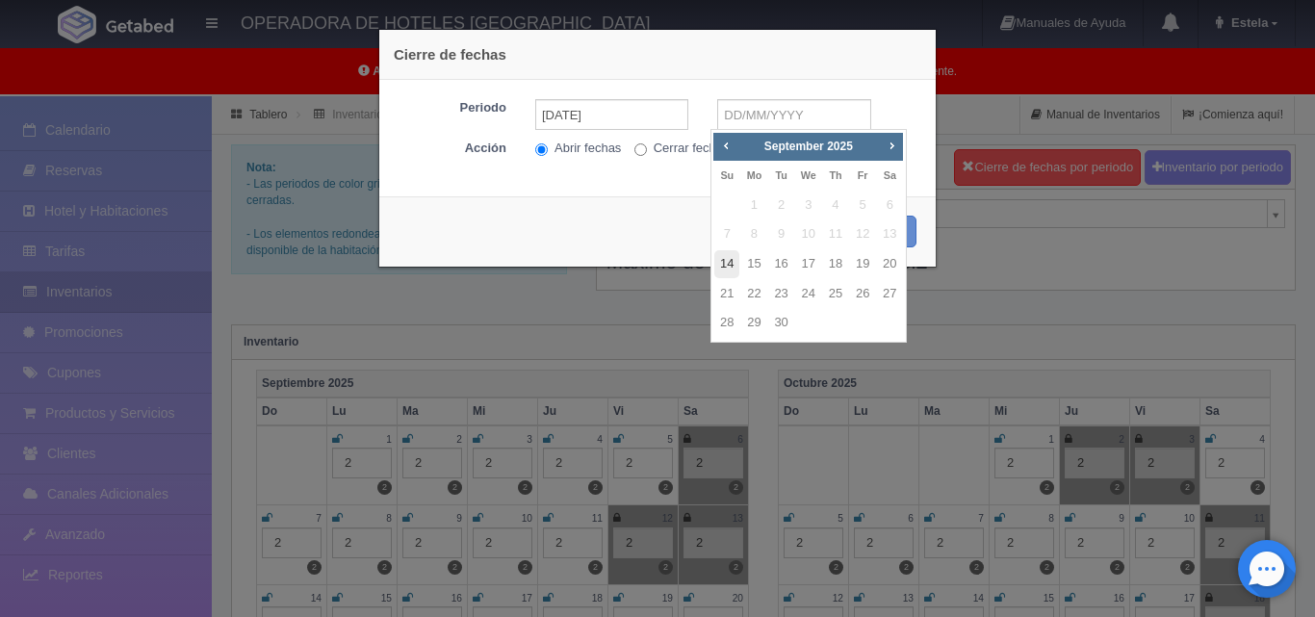
click at [721, 266] on link "14" at bounding box center [726, 264] width 25 height 28
type input "[DATE]"
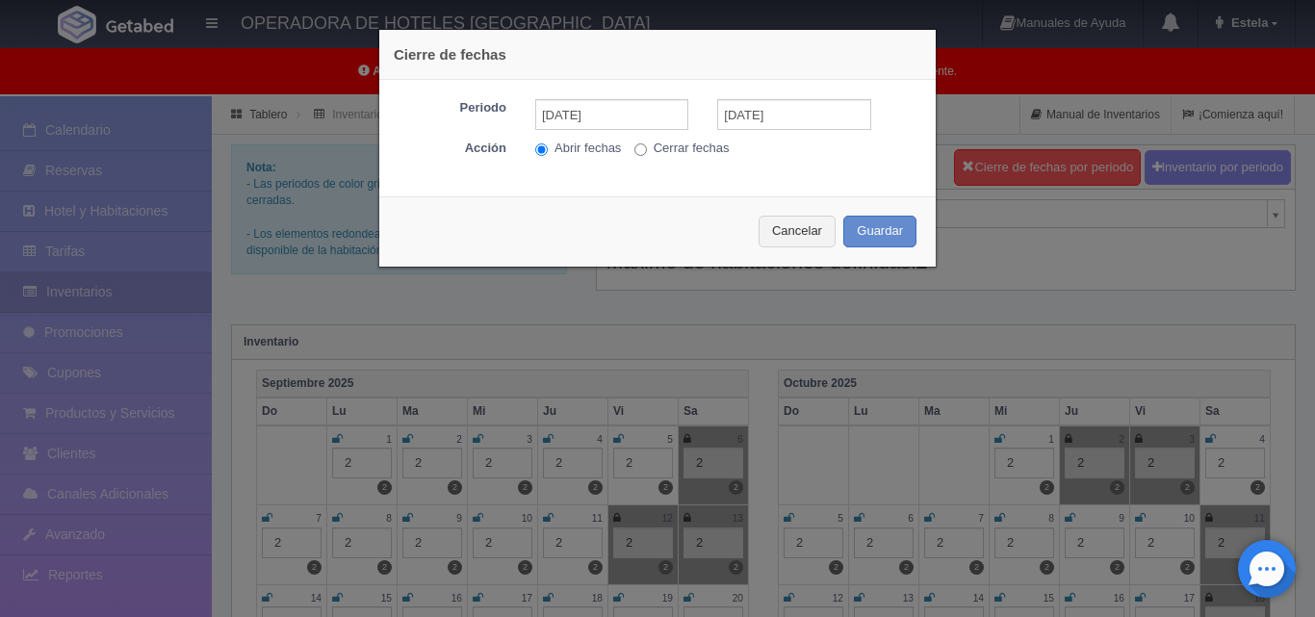
click at [672, 149] on label "Cerrar fechas" at bounding box center [681, 149] width 95 height 18
click at [647, 149] on input "Cerrar fechas" at bounding box center [640, 149] width 13 height 13
radio input "true"
click at [861, 229] on button "Guardar" at bounding box center [879, 232] width 73 height 32
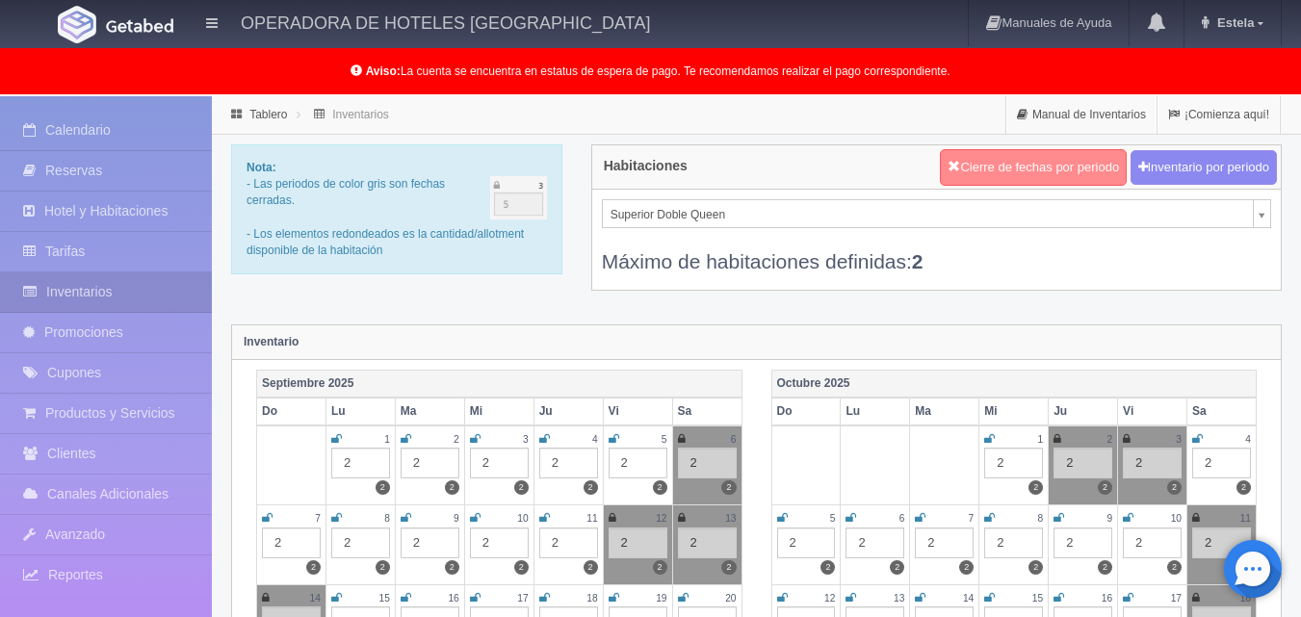
click at [977, 157] on button "Cierre de fechas por periodo" at bounding box center [1033, 167] width 187 height 37
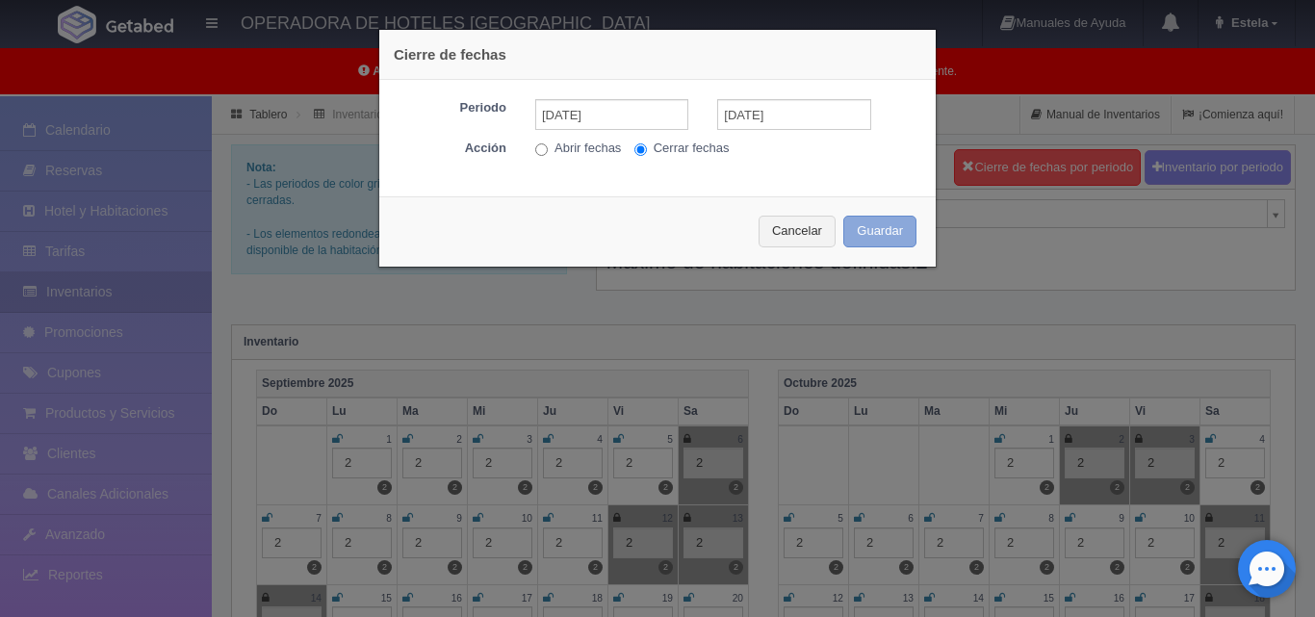
click at [850, 225] on button "Guardar" at bounding box center [879, 232] width 73 height 32
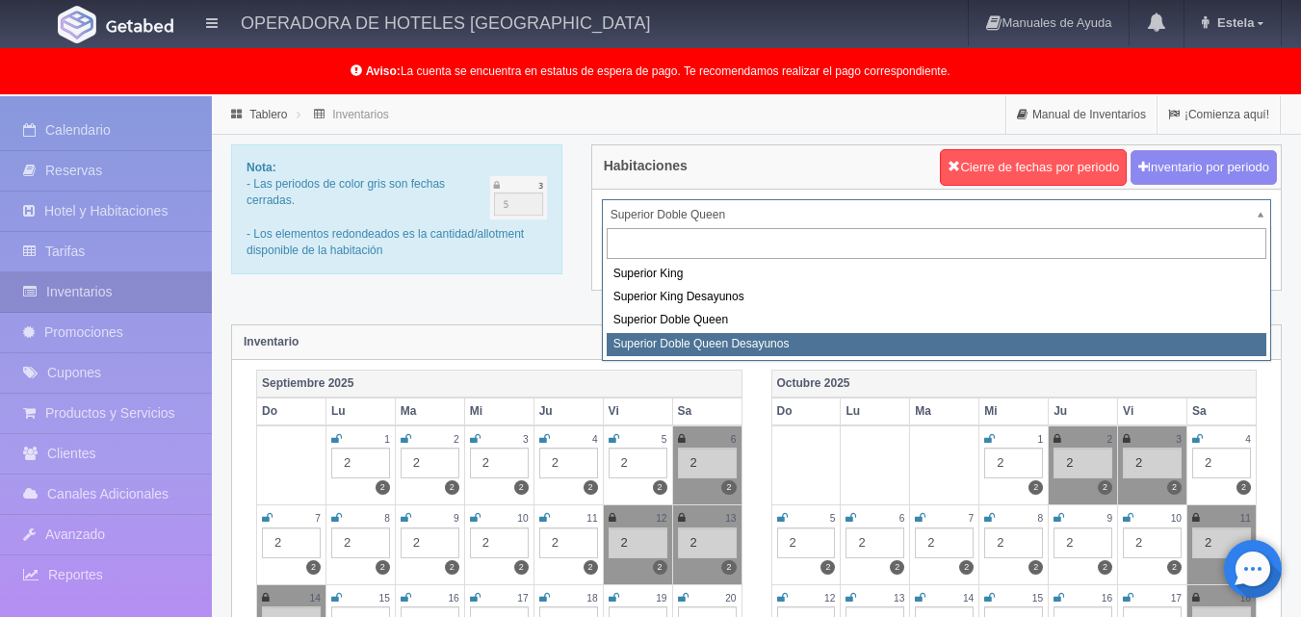
select select "2031"
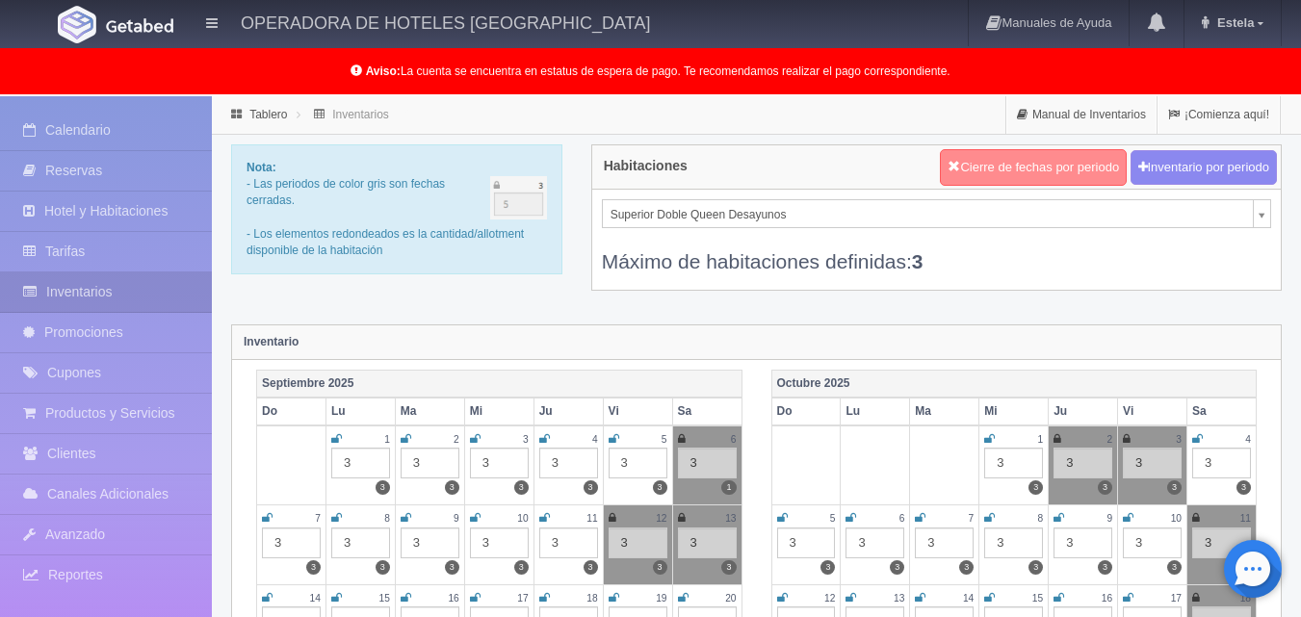
click at [969, 163] on button "Cierre de fechas por periodo" at bounding box center [1033, 167] width 187 height 37
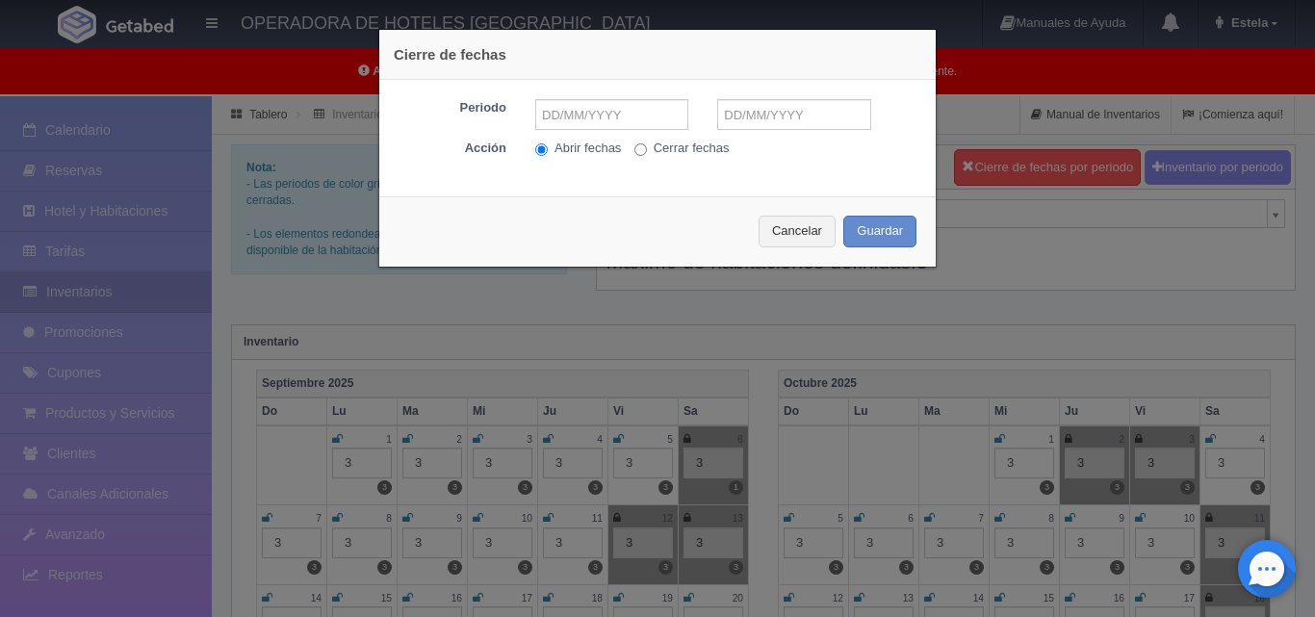
click at [651, 142] on label "Cerrar fechas" at bounding box center [681, 149] width 95 height 18
click at [647, 143] on input "Cerrar fechas" at bounding box center [640, 149] width 13 height 13
radio input "true"
click at [657, 118] on input "text" at bounding box center [611, 114] width 153 height 31
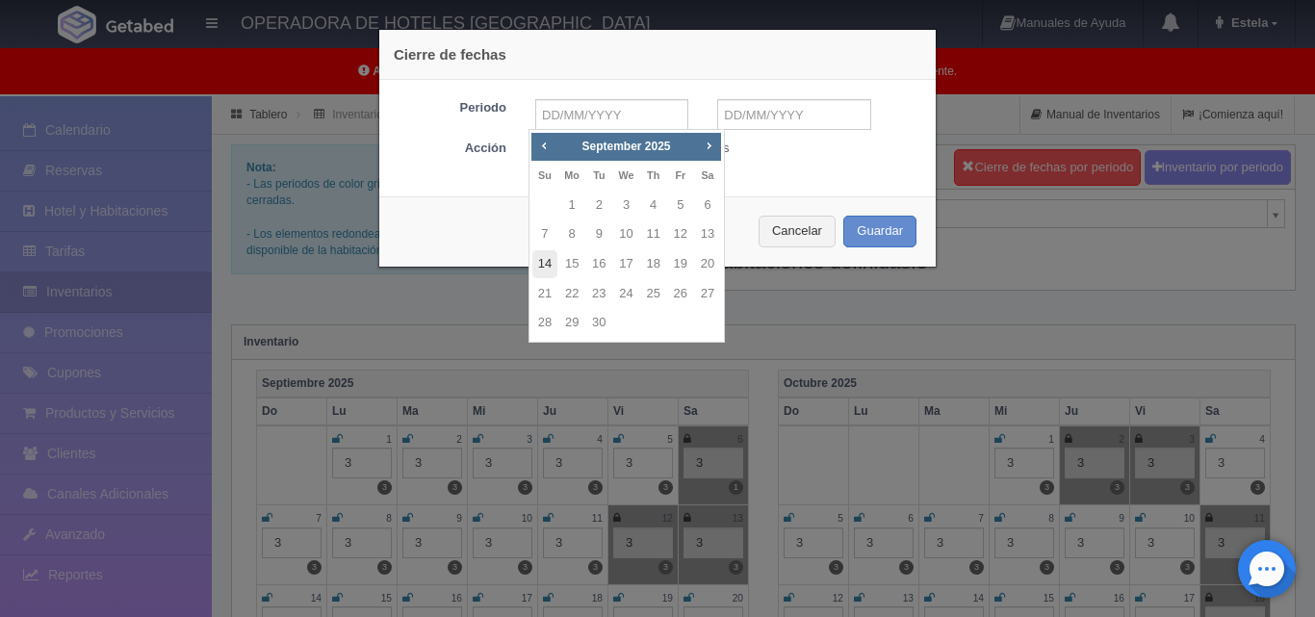
click at [550, 265] on link "14" at bounding box center [544, 264] width 25 height 28
type input "[DATE]"
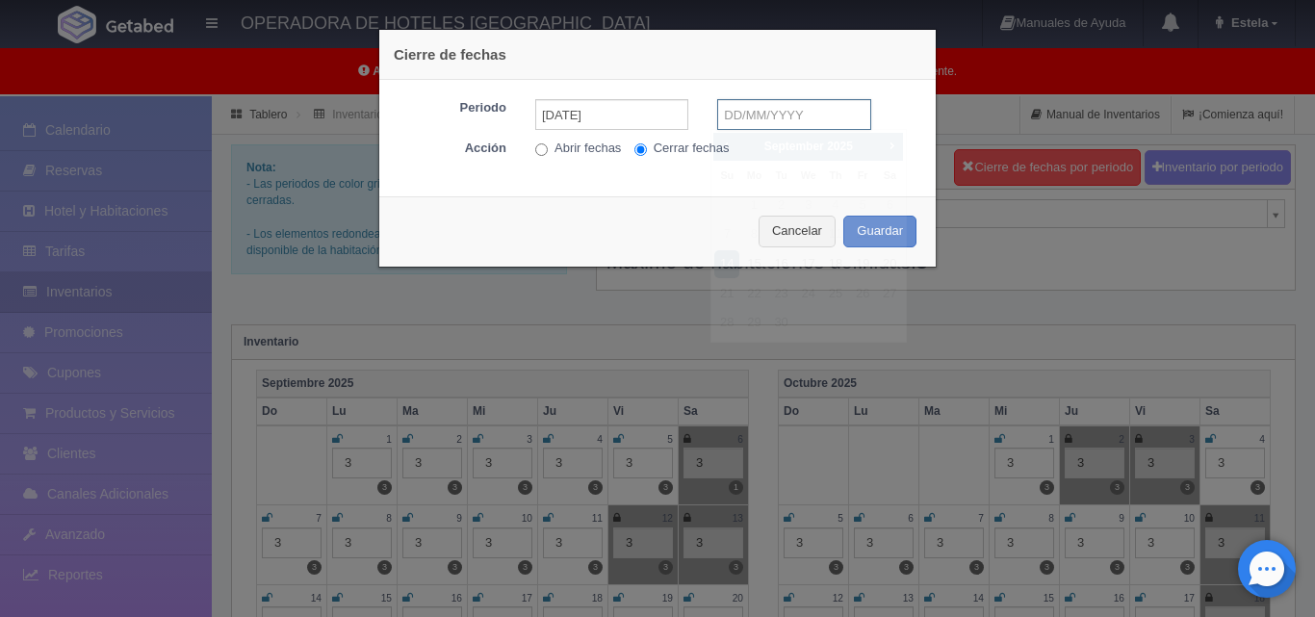
click at [778, 109] on input "text" at bounding box center [793, 114] width 153 height 31
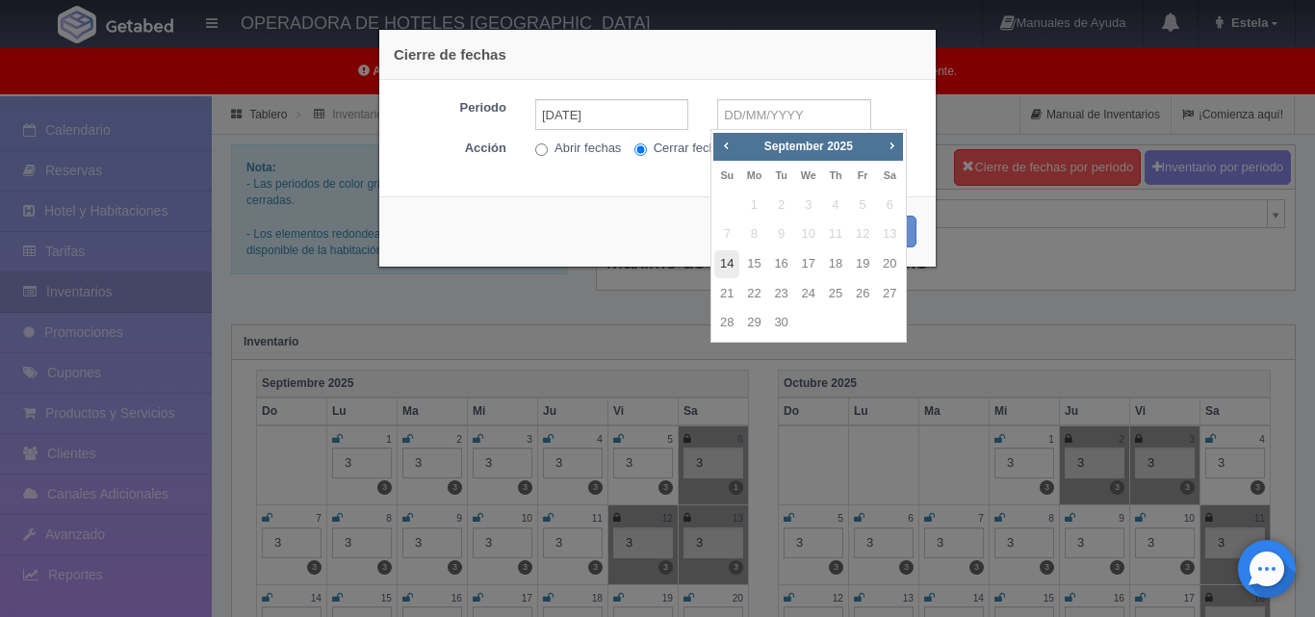
click at [720, 267] on link "14" at bounding box center [726, 264] width 25 height 28
type input "[DATE]"
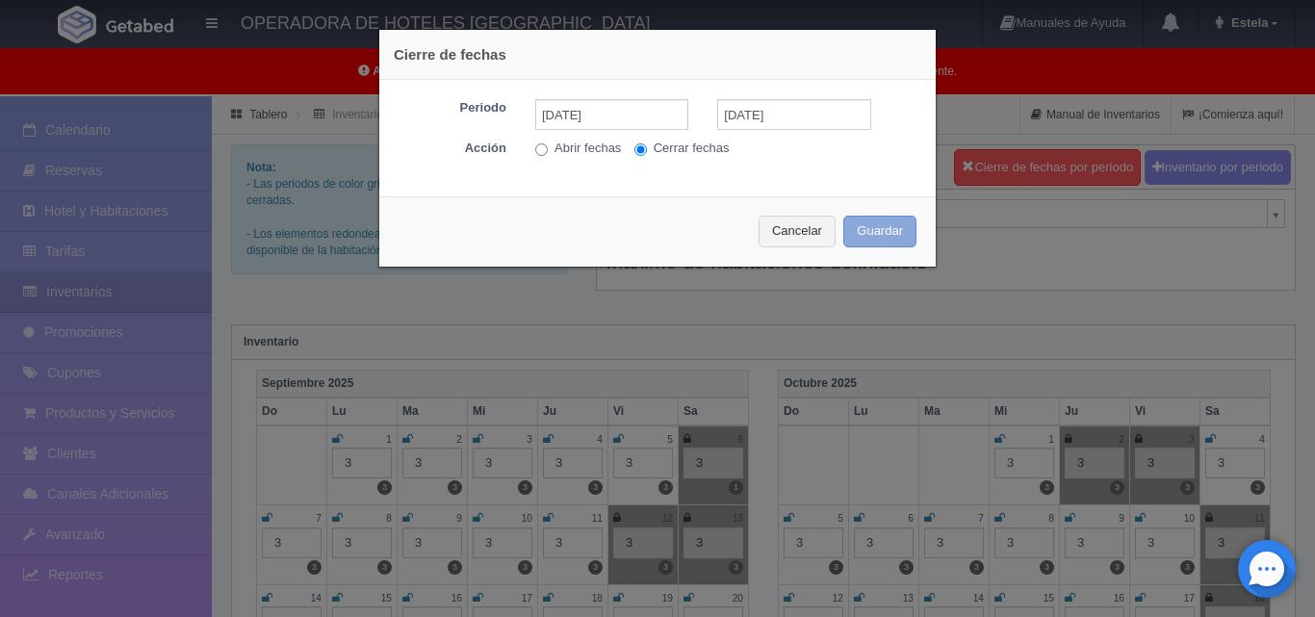
click at [863, 224] on button "Guardar" at bounding box center [879, 232] width 73 height 32
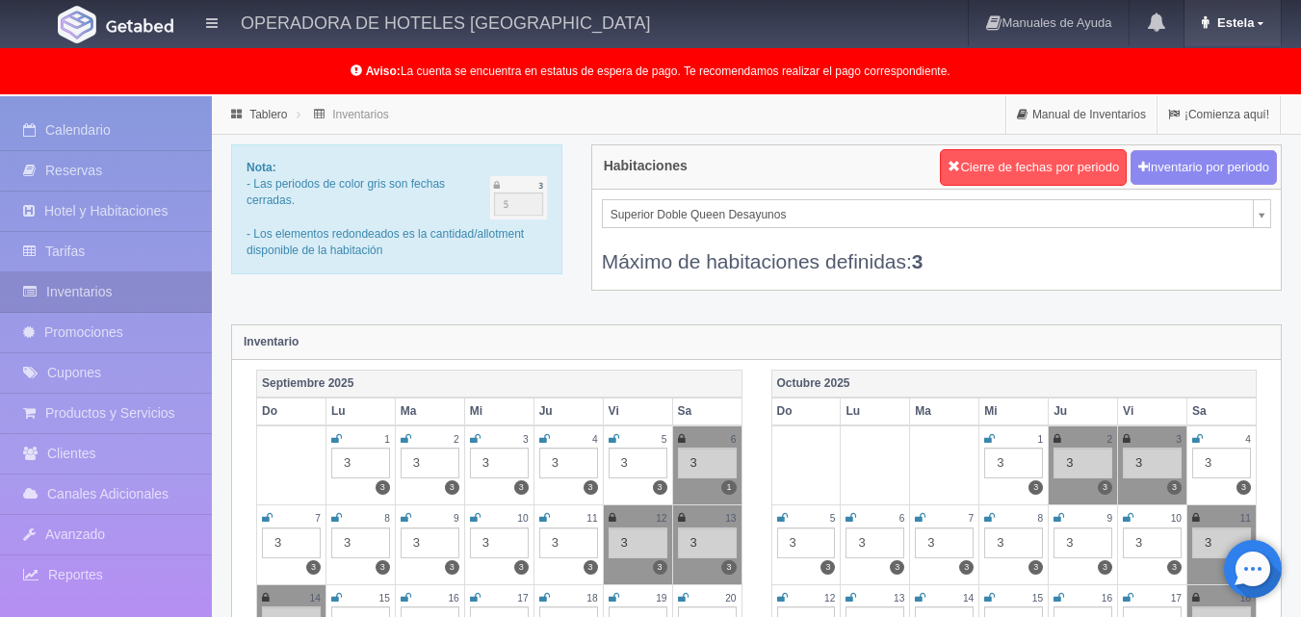
click at [1249, 19] on span "Estela" at bounding box center [1232, 22] width 41 height 14
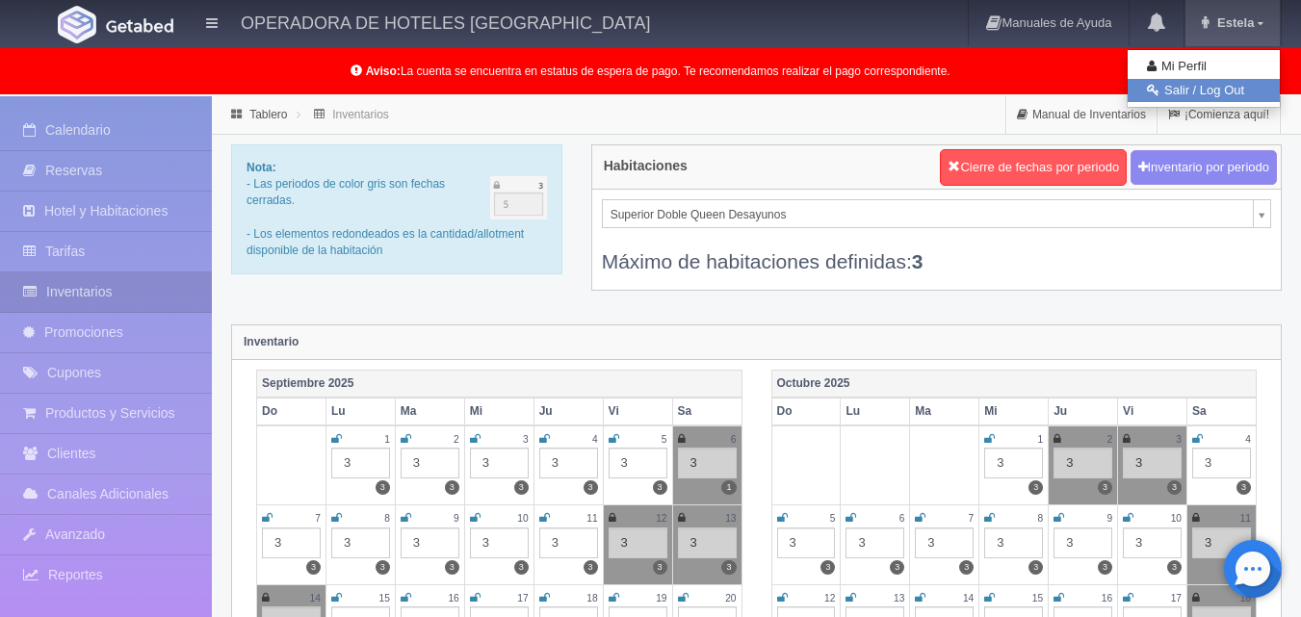
click at [1163, 90] on link "Salir / Log Out" at bounding box center [1203, 91] width 152 height 24
